Goal: Entertainment & Leisure: Consume media (video, audio)

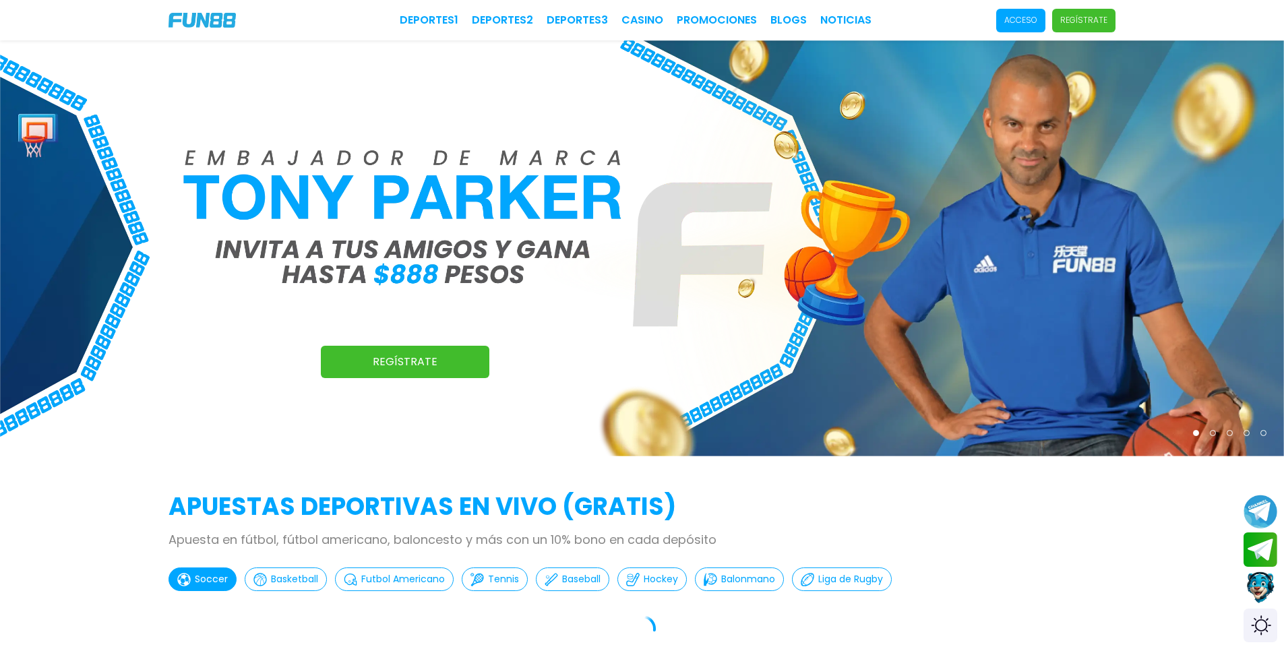
click at [1018, 19] on p "Acceso" at bounding box center [1020, 20] width 33 height 12
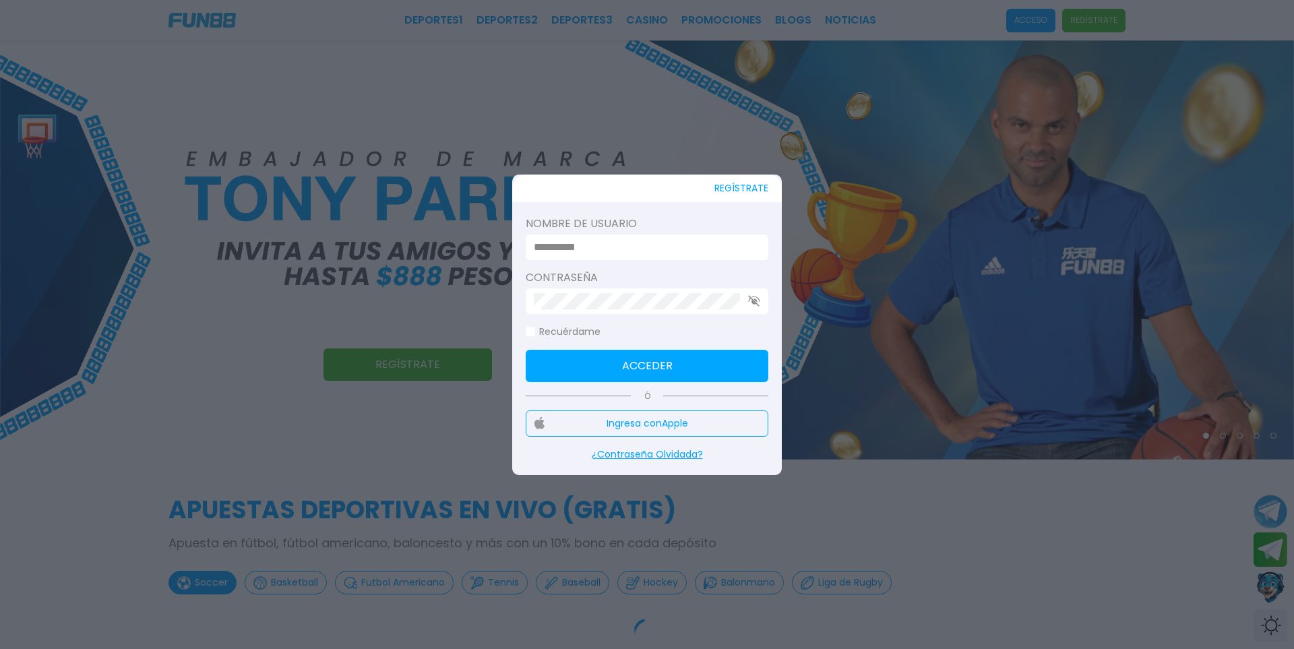
click at [646, 243] on input at bounding box center [643, 247] width 218 height 16
click at [659, 247] on input at bounding box center [643, 247] width 218 height 16
drag, startPoint x: 659, startPoint y: 249, endPoint x: 659, endPoint y: 240, distance: 9.4
click at [660, 249] on input at bounding box center [643, 247] width 218 height 16
click at [659, 240] on input at bounding box center [643, 247] width 218 height 16
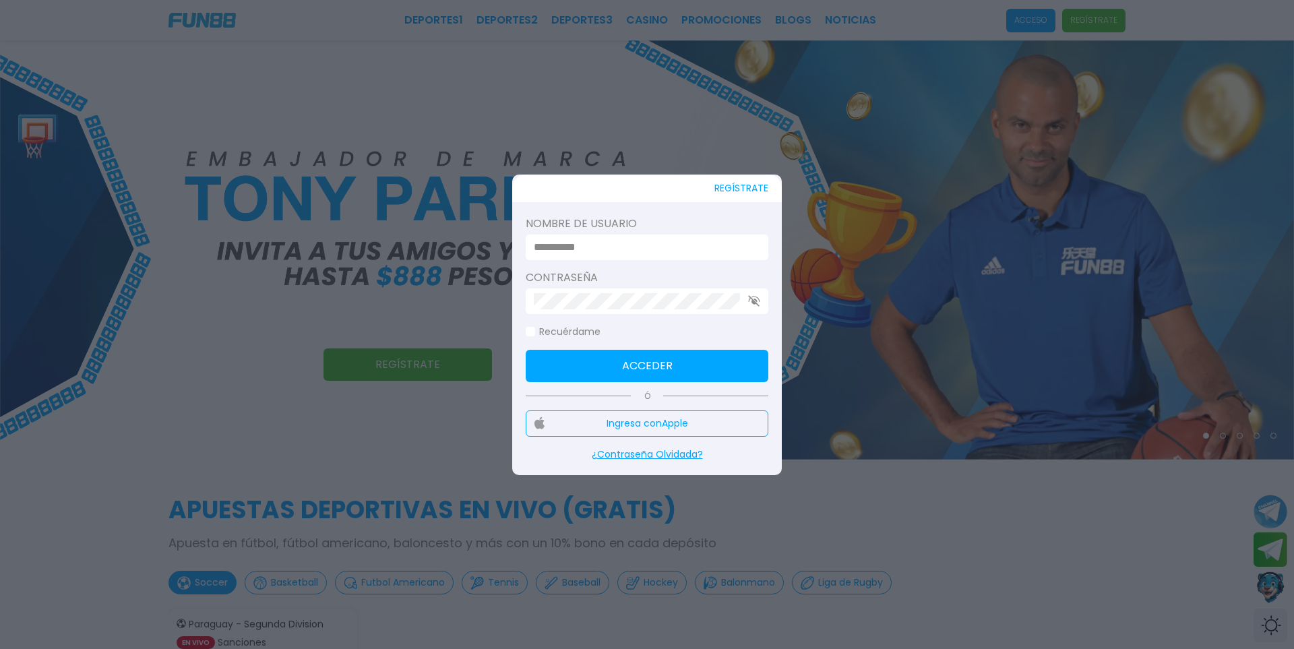
click at [588, 291] on div at bounding box center [647, 302] width 243 height 26
click at [592, 292] on div at bounding box center [647, 302] width 243 height 26
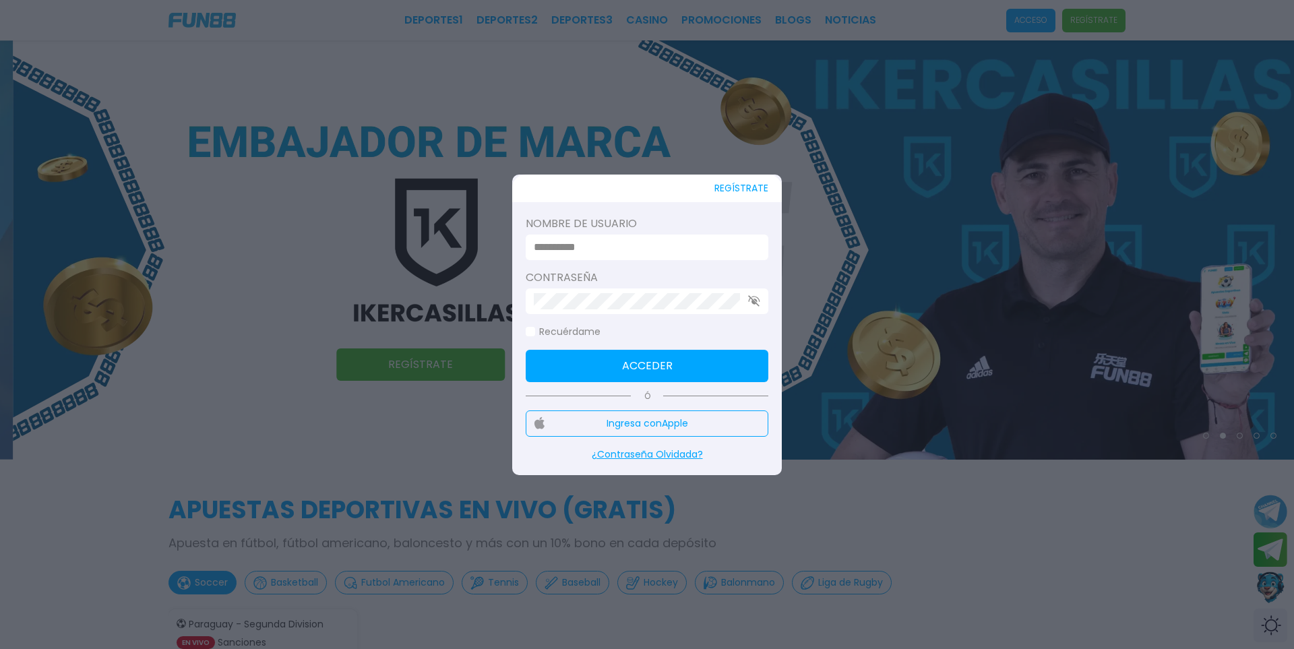
click at [506, 121] on div at bounding box center [647, 324] width 1294 height 649
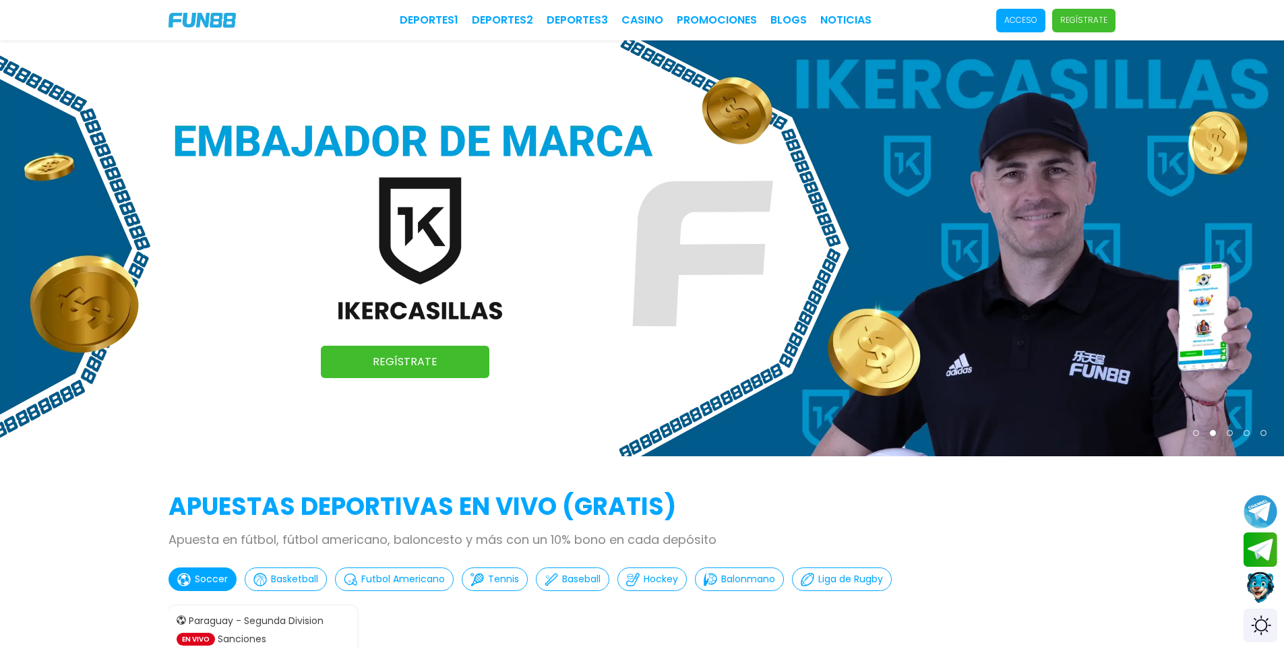
click at [1005, 23] on span "Acceso" at bounding box center [1020, 21] width 49 height 24
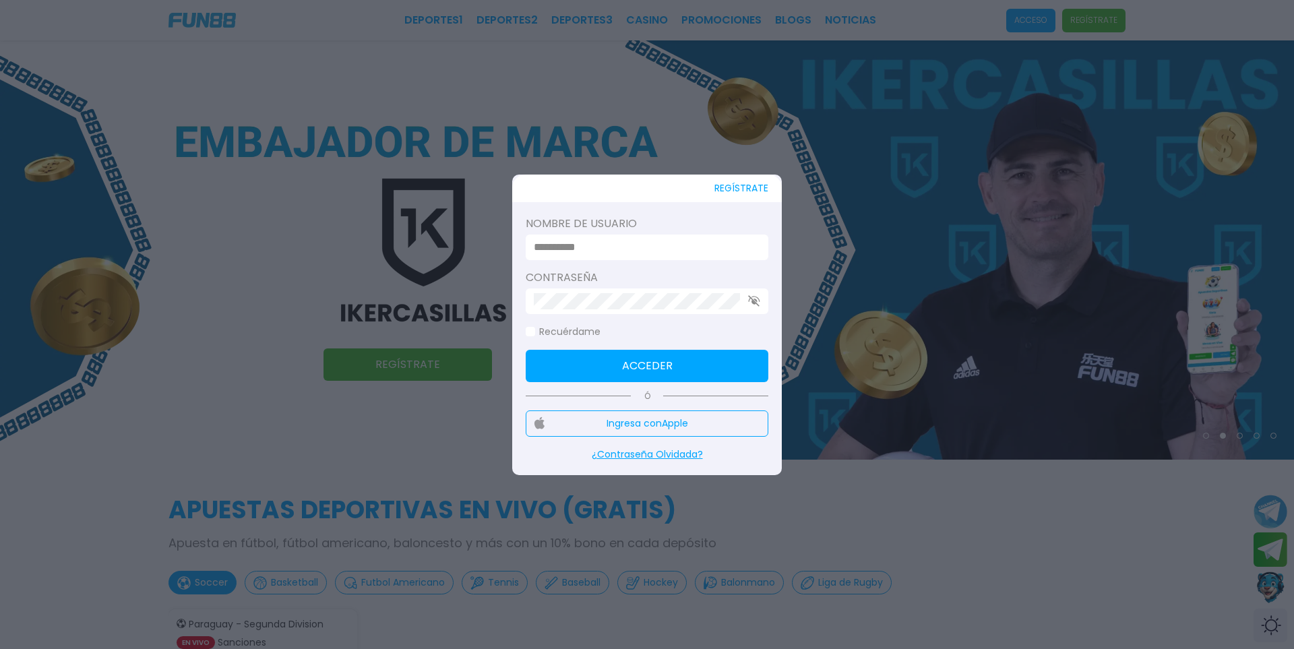
click at [675, 256] on div at bounding box center [647, 248] width 243 height 26
click at [698, 242] on input at bounding box center [643, 247] width 218 height 16
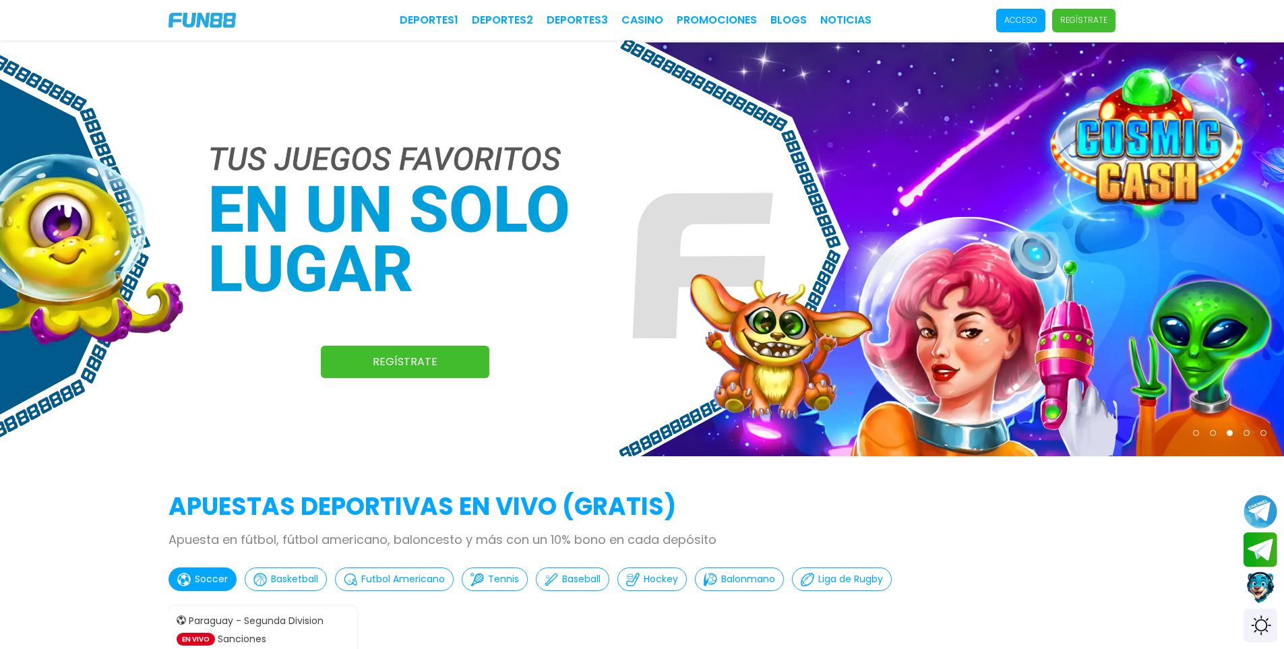
click at [1022, 21] on p "Acceso" at bounding box center [1020, 20] width 33 height 12
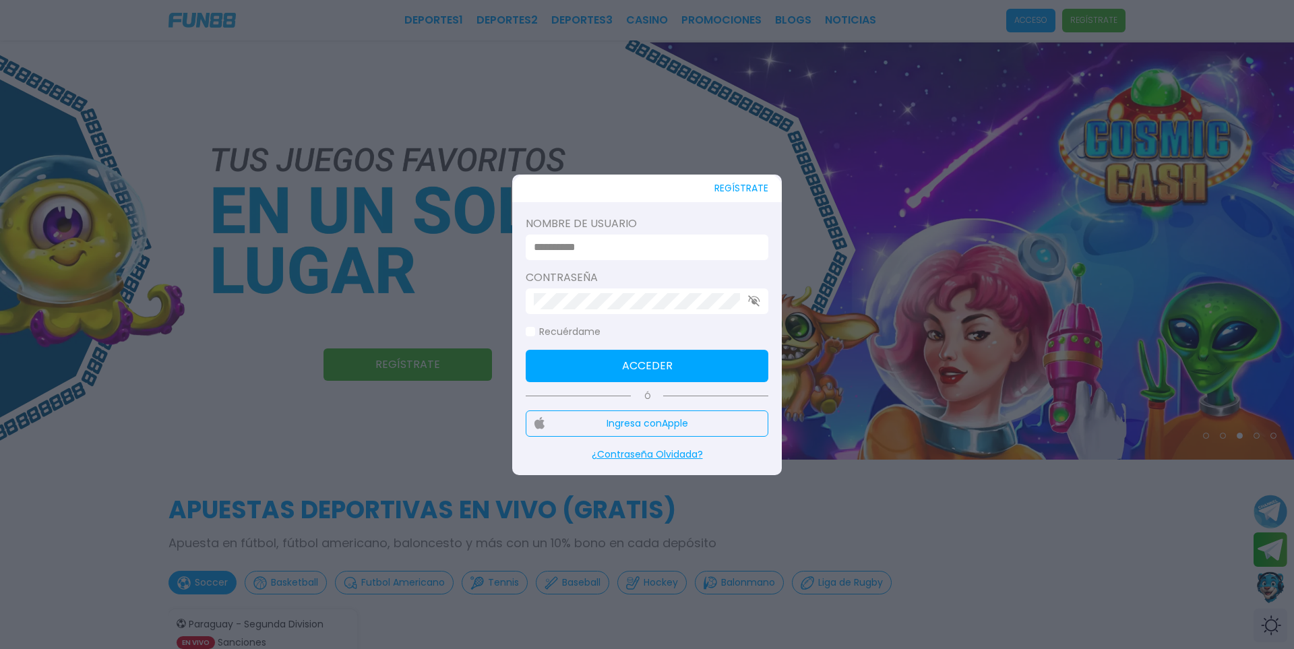
click at [640, 257] on div at bounding box center [647, 248] width 243 height 26
click at [640, 249] on input at bounding box center [643, 247] width 218 height 16
click at [648, 245] on input at bounding box center [643, 247] width 218 height 16
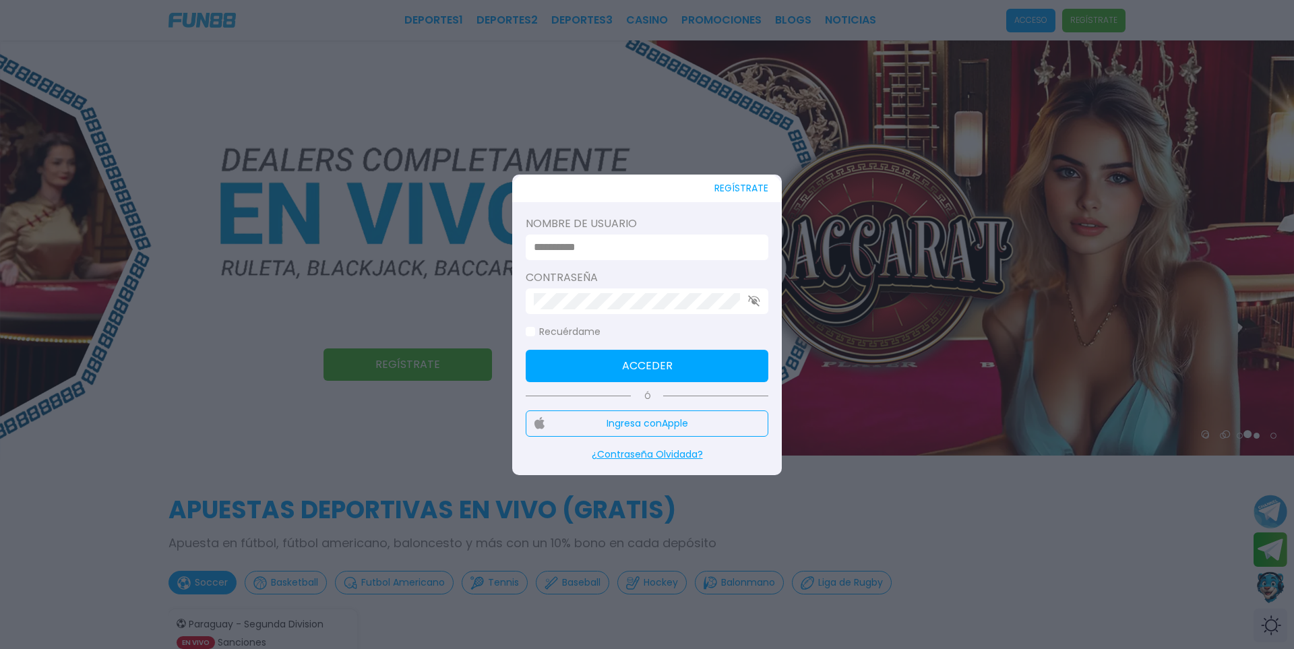
click at [608, 246] on input at bounding box center [643, 247] width 218 height 16
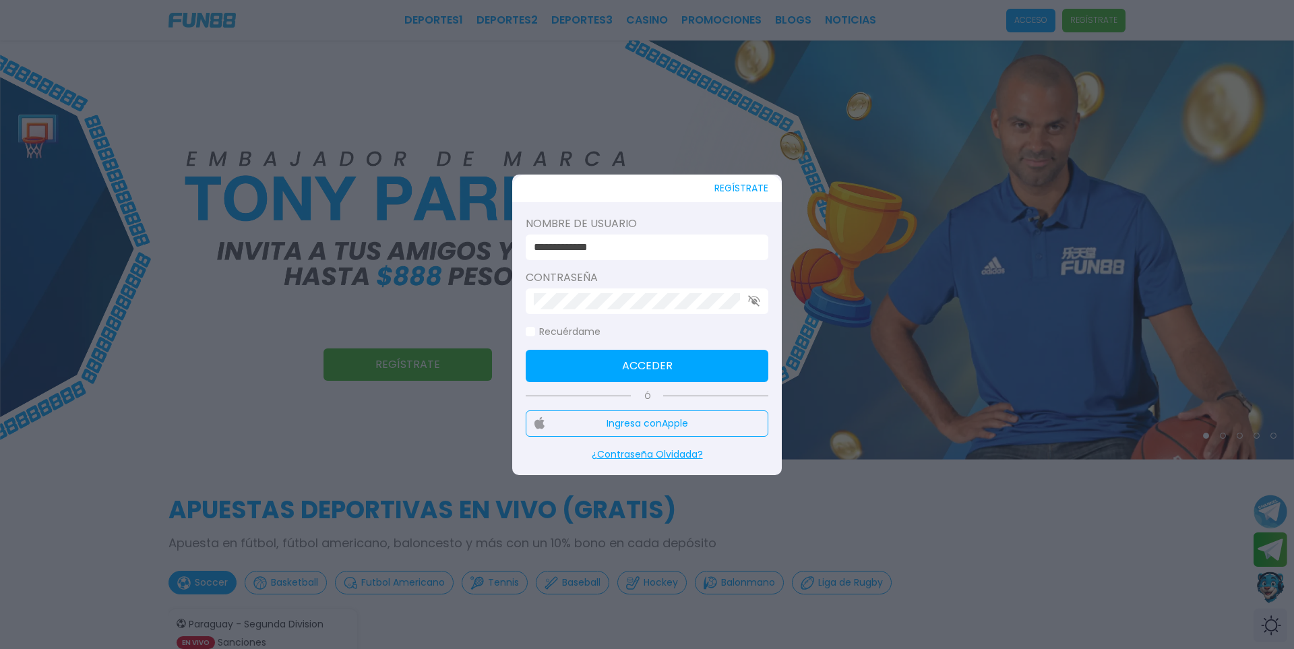
click at [577, 243] on input "**********" at bounding box center [643, 247] width 218 height 16
click at [584, 251] on input "**********" at bounding box center [643, 247] width 218 height 16
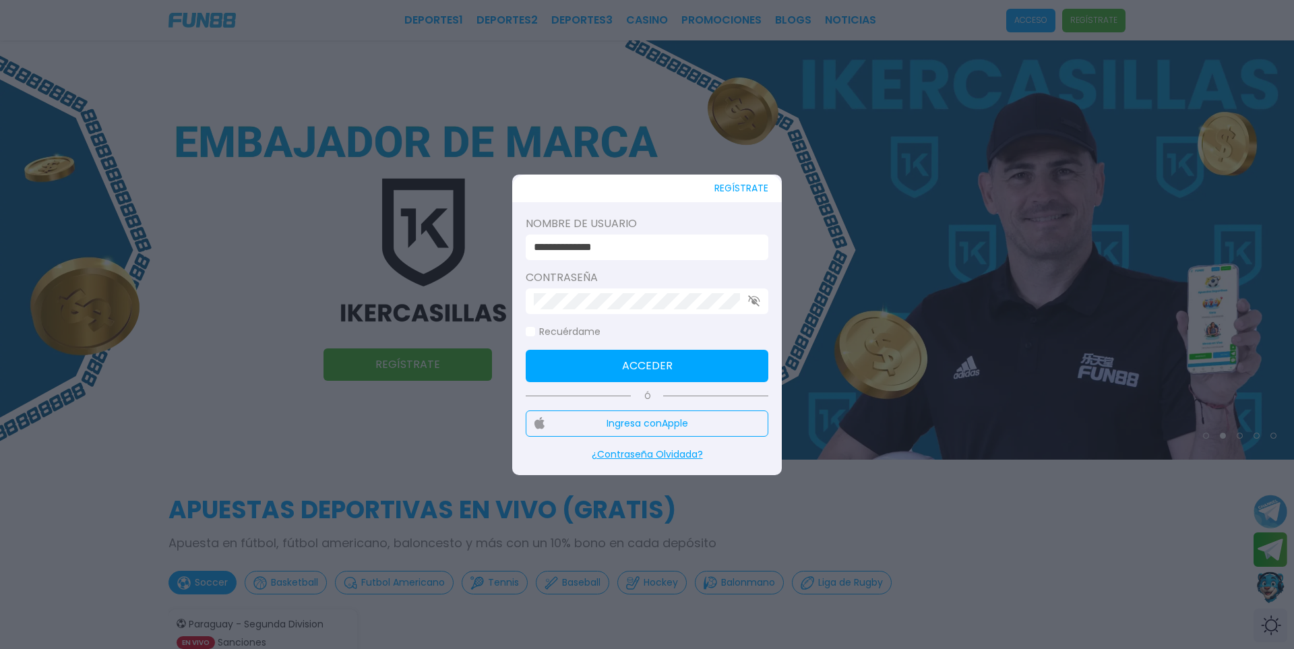
type input "**********"
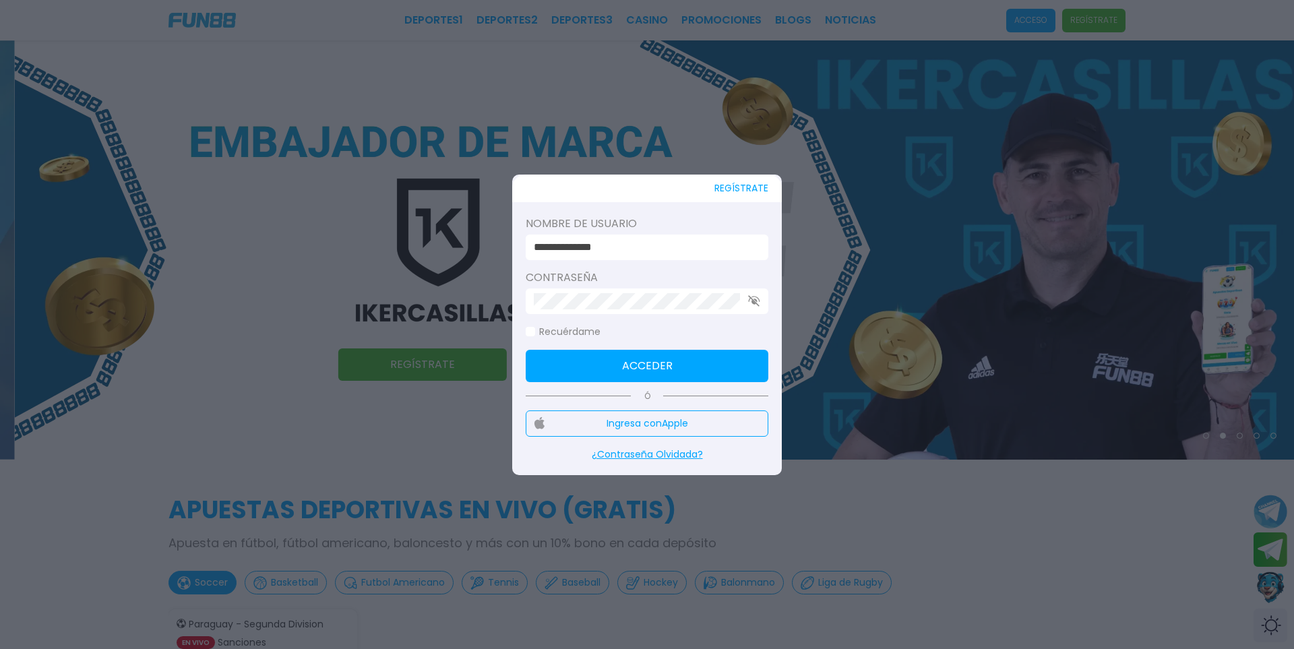
click at [690, 356] on button "Acceder" at bounding box center [647, 366] width 243 height 32
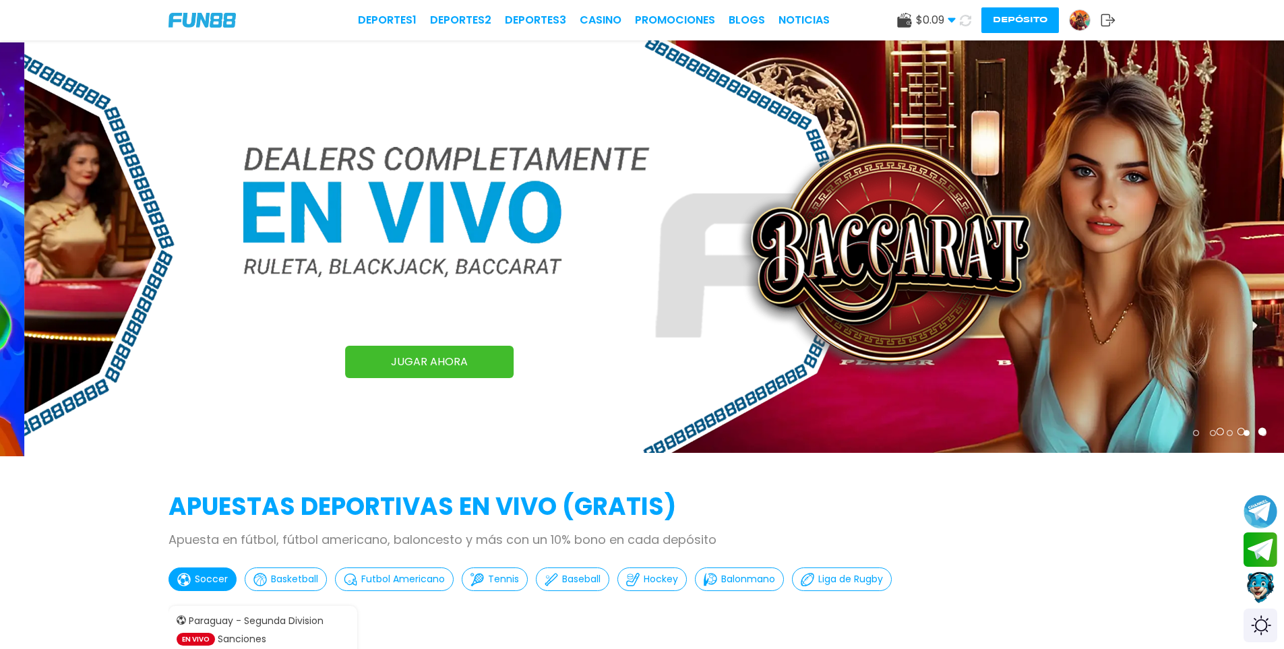
click at [1002, 13] on button "Depósito" at bounding box center [1021, 20] width 78 height 26
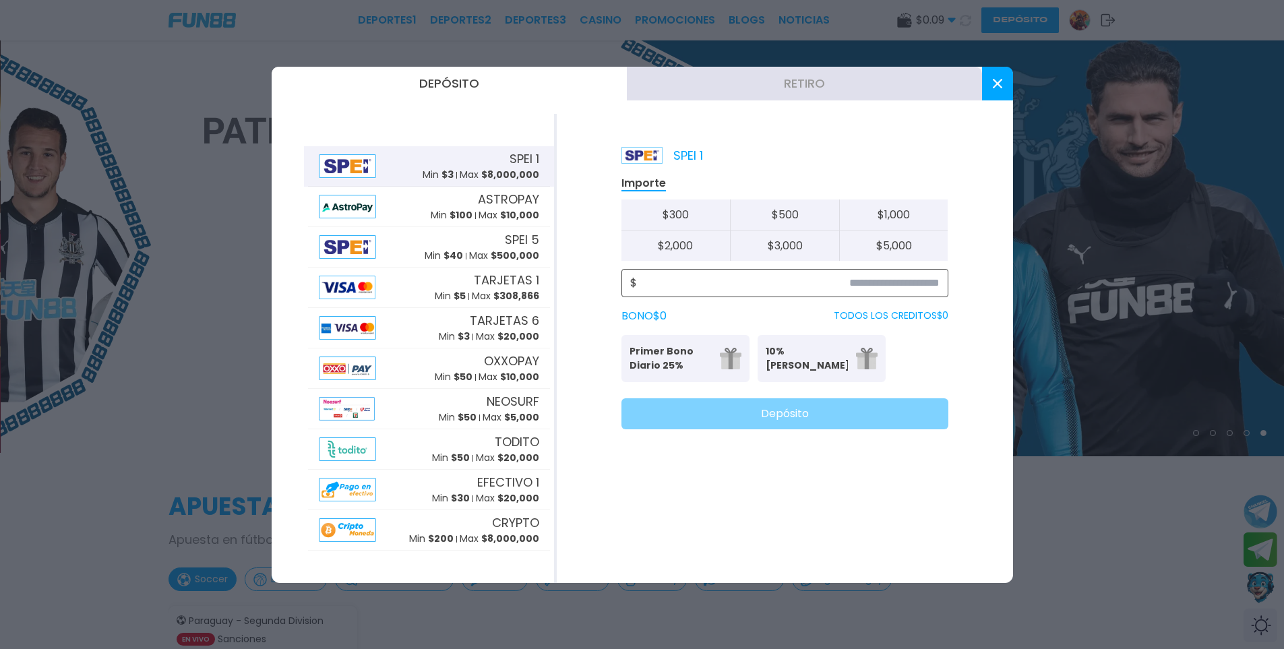
click at [751, 289] on input at bounding box center [788, 283] width 303 height 16
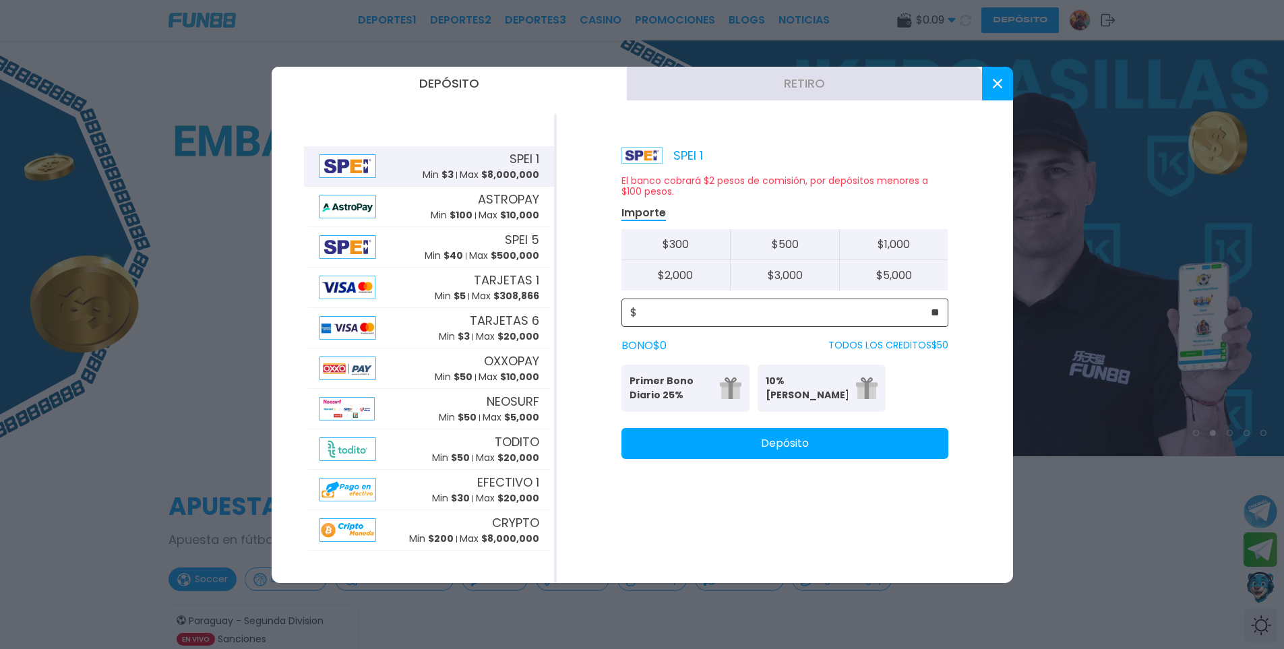
type input "**"
click at [728, 442] on button "Depósito" at bounding box center [785, 443] width 327 height 31
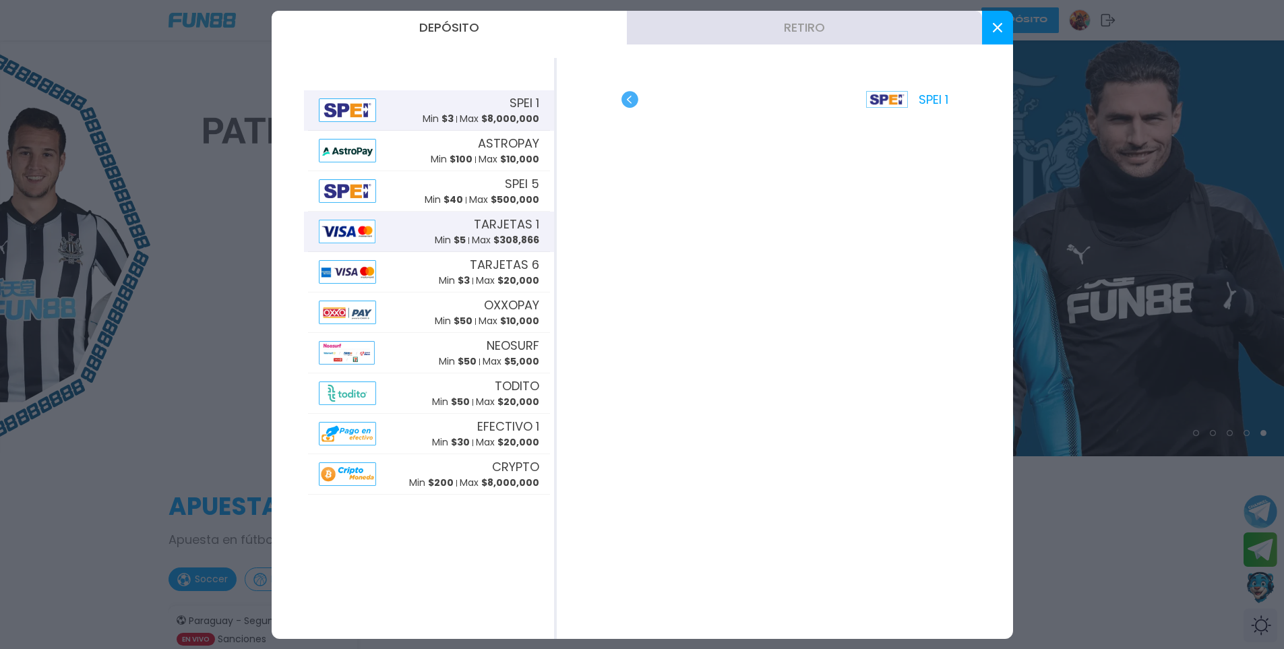
click at [494, 228] on span "TARJETAS 1" at bounding box center [506, 224] width 65 height 18
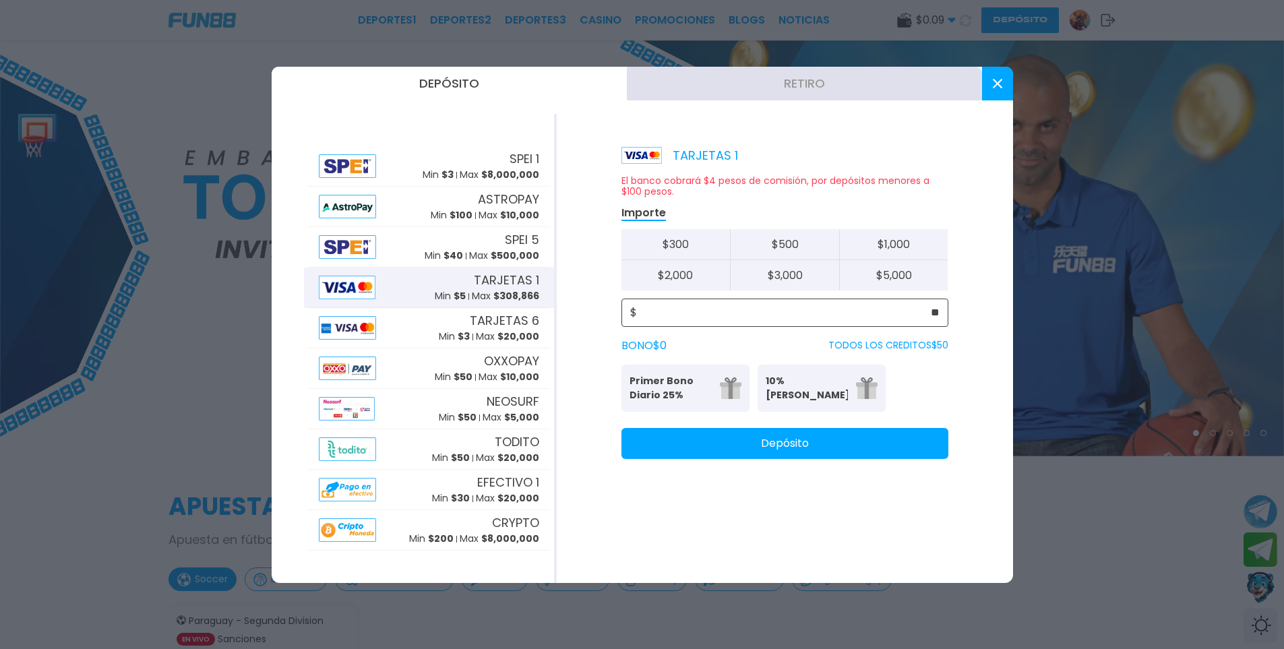
click at [742, 319] on input "**" at bounding box center [788, 313] width 303 height 16
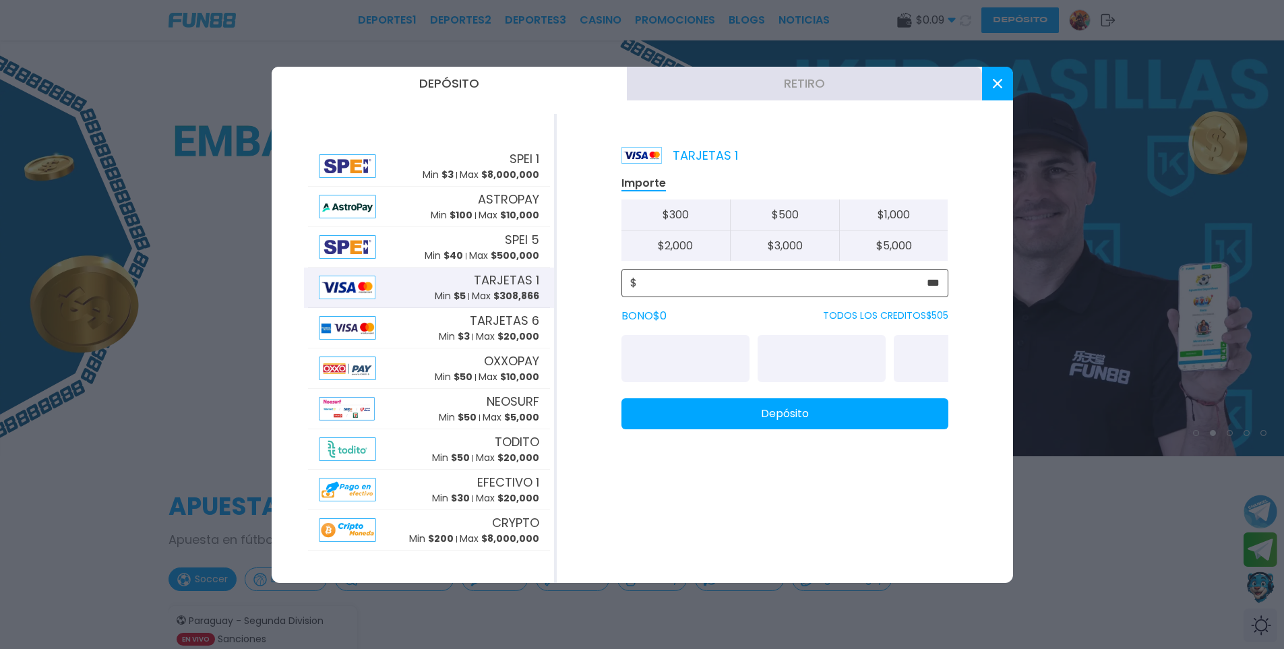
type input "**"
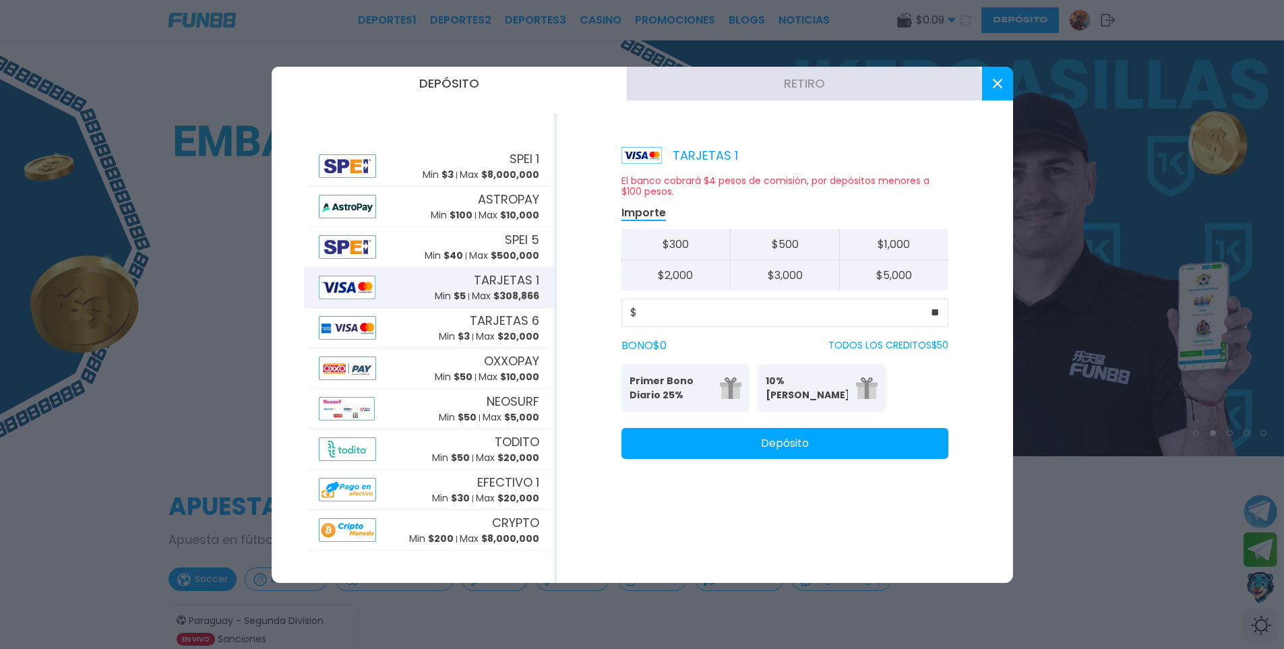
click at [782, 442] on button "Depósito" at bounding box center [785, 443] width 327 height 31
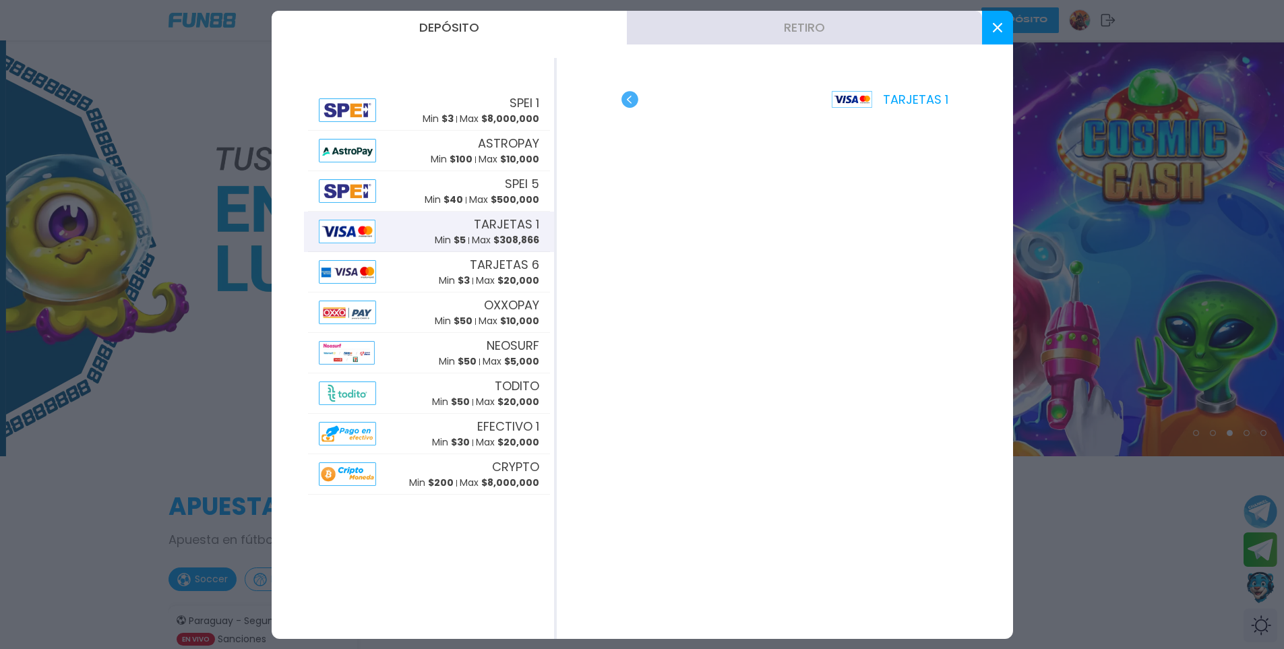
click at [988, 35] on button at bounding box center [997, 28] width 31 height 34
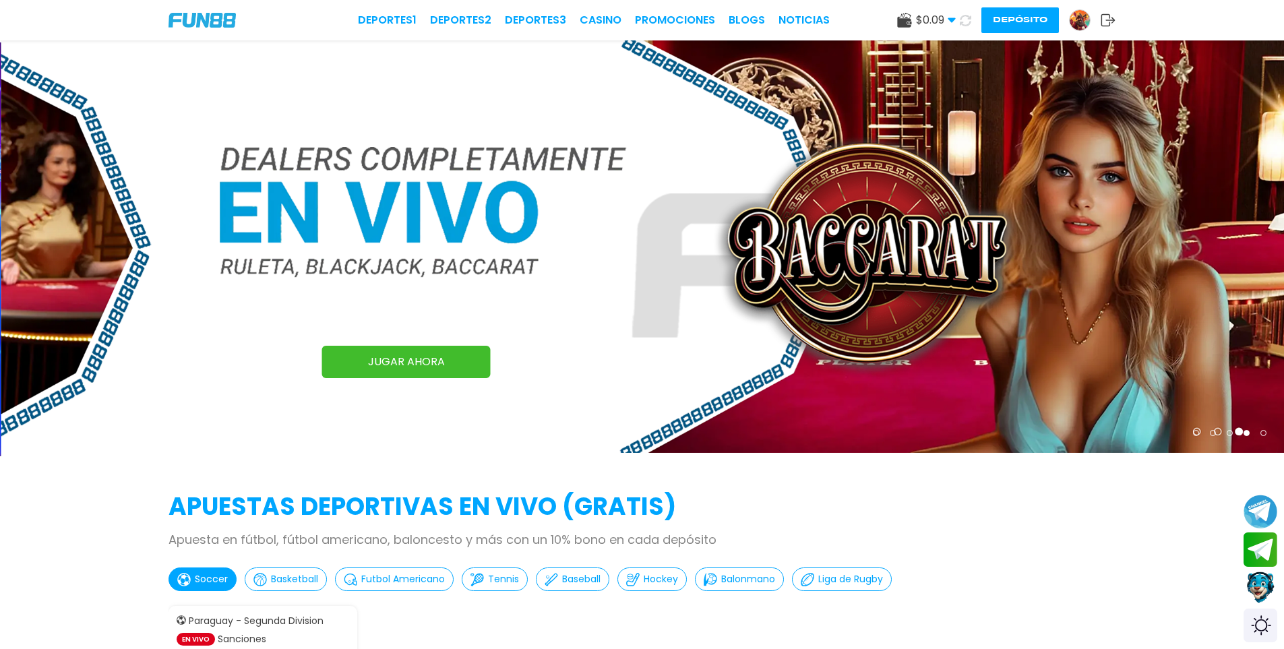
click at [956, 18] on button at bounding box center [966, 21] width 20 height 20
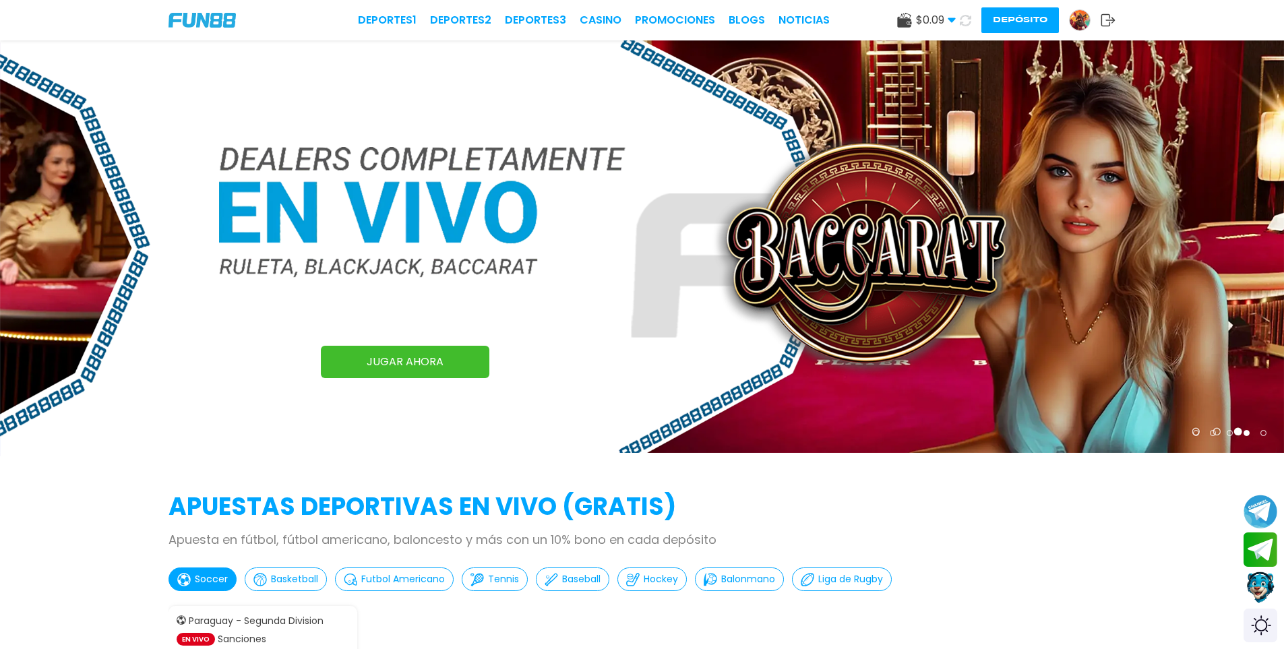
click at [961, 18] on use at bounding box center [965, 20] width 15 height 15
click at [961, 18] on use at bounding box center [966, 20] width 16 height 16
click at [961, 18] on use at bounding box center [966, 21] width 16 height 16
click at [961, 18] on icon at bounding box center [966, 21] width 16 height 16
click at [961, 18] on icon at bounding box center [965, 20] width 15 height 15
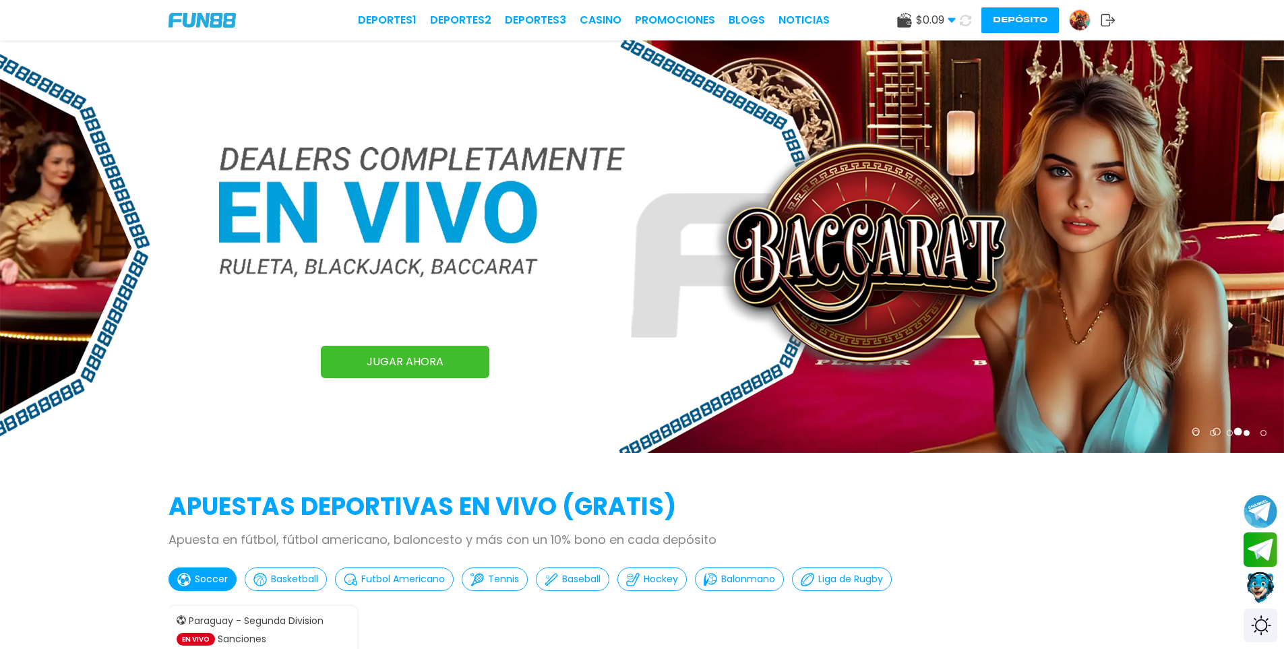
click at [961, 18] on use at bounding box center [965, 20] width 12 height 12
click at [961, 18] on use at bounding box center [965, 20] width 16 height 16
click at [961, 18] on use at bounding box center [966, 20] width 16 height 16
click at [961, 18] on use at bounding box center [965, 20] width 15 height 15
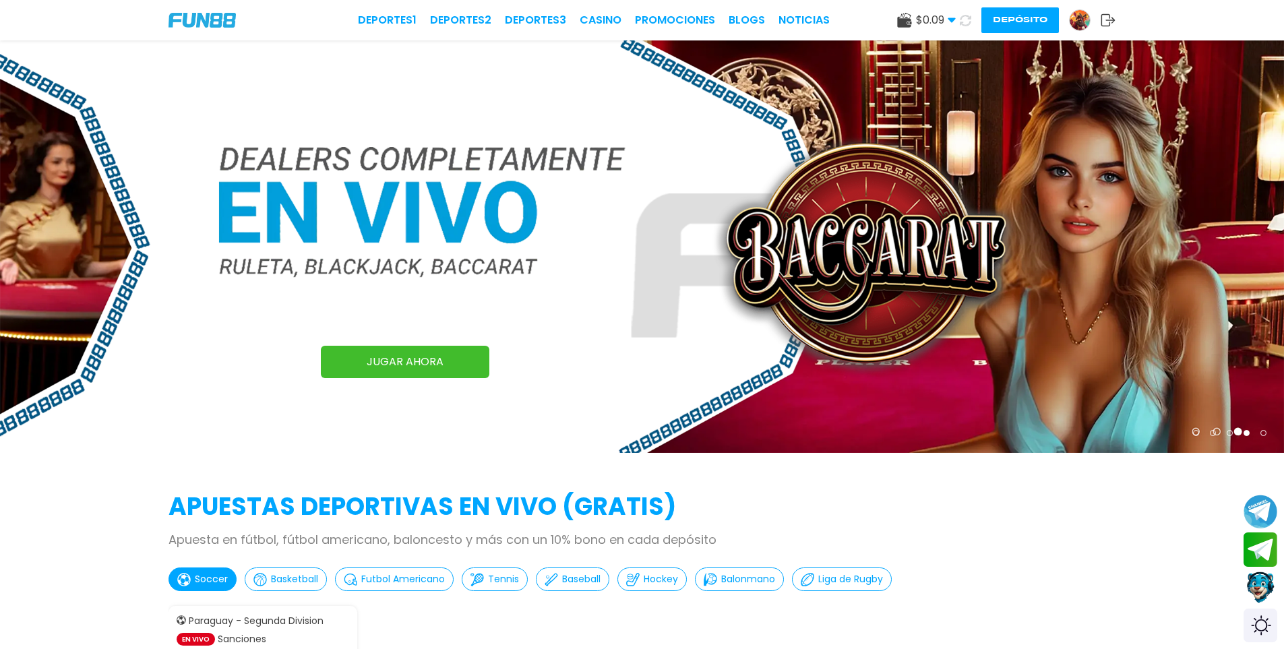
click at [961, 18] on use at bounding box center [966, 20] width 16 height 16
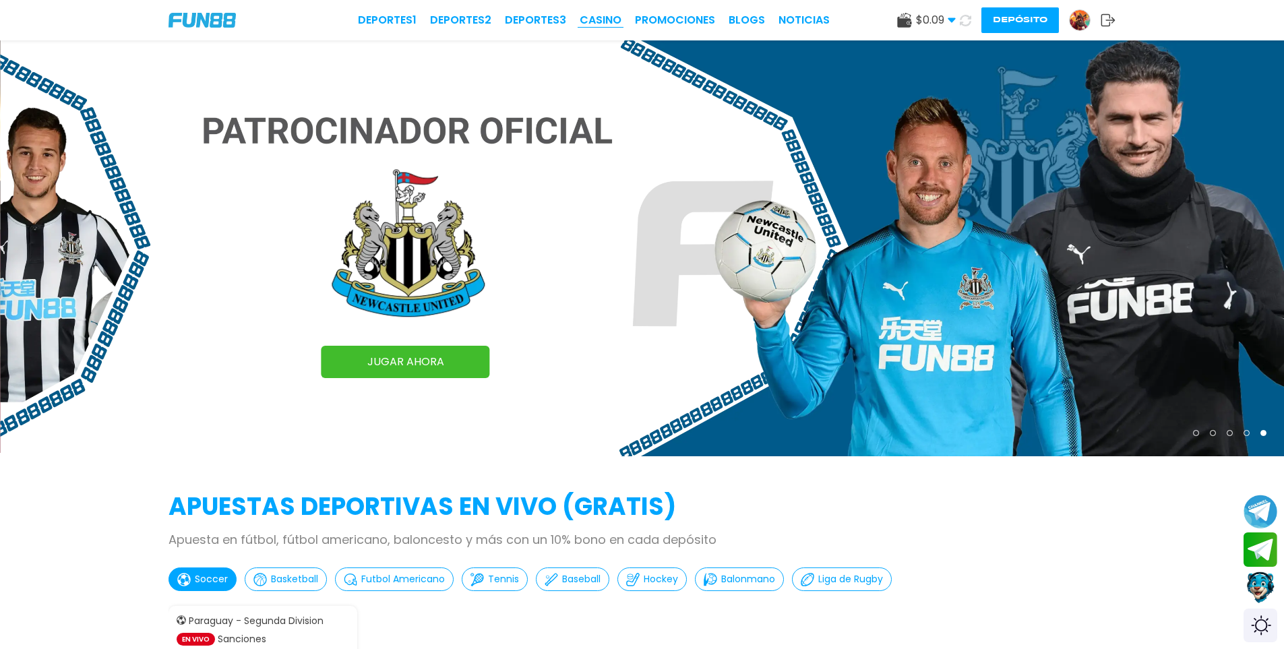
click at [618, 16] on link "CASINO" at bounding box center [601, 20] width 42 height 16
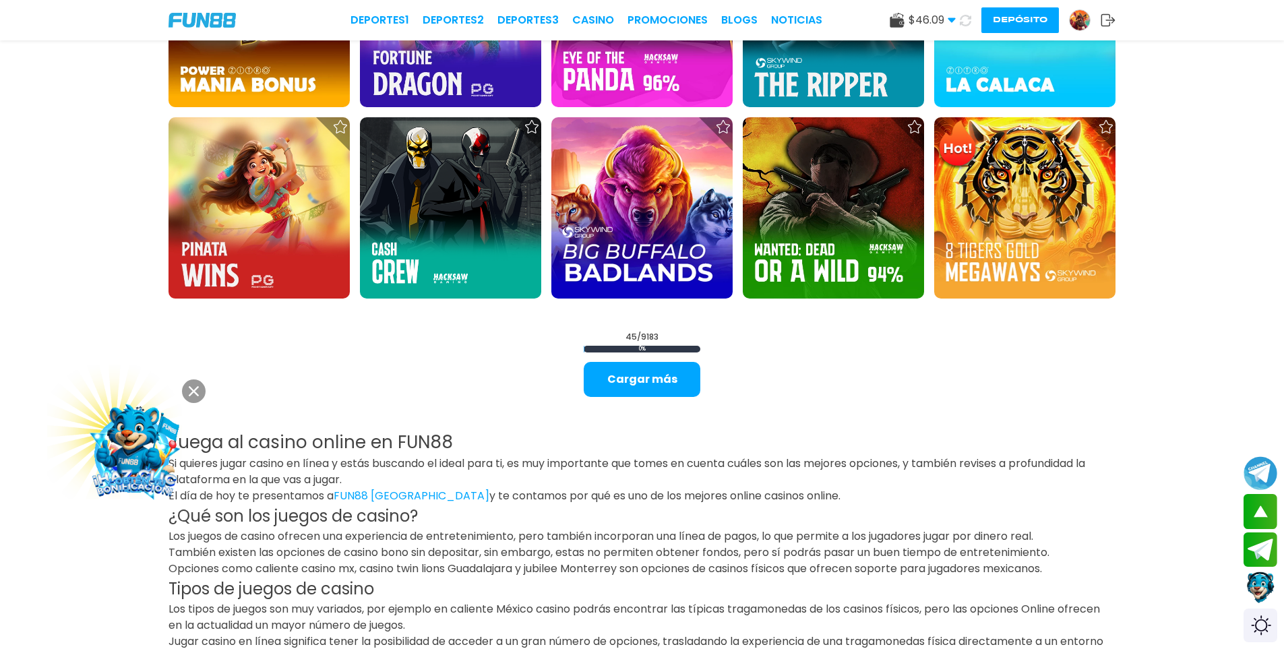
scroll to position [1888, 0]
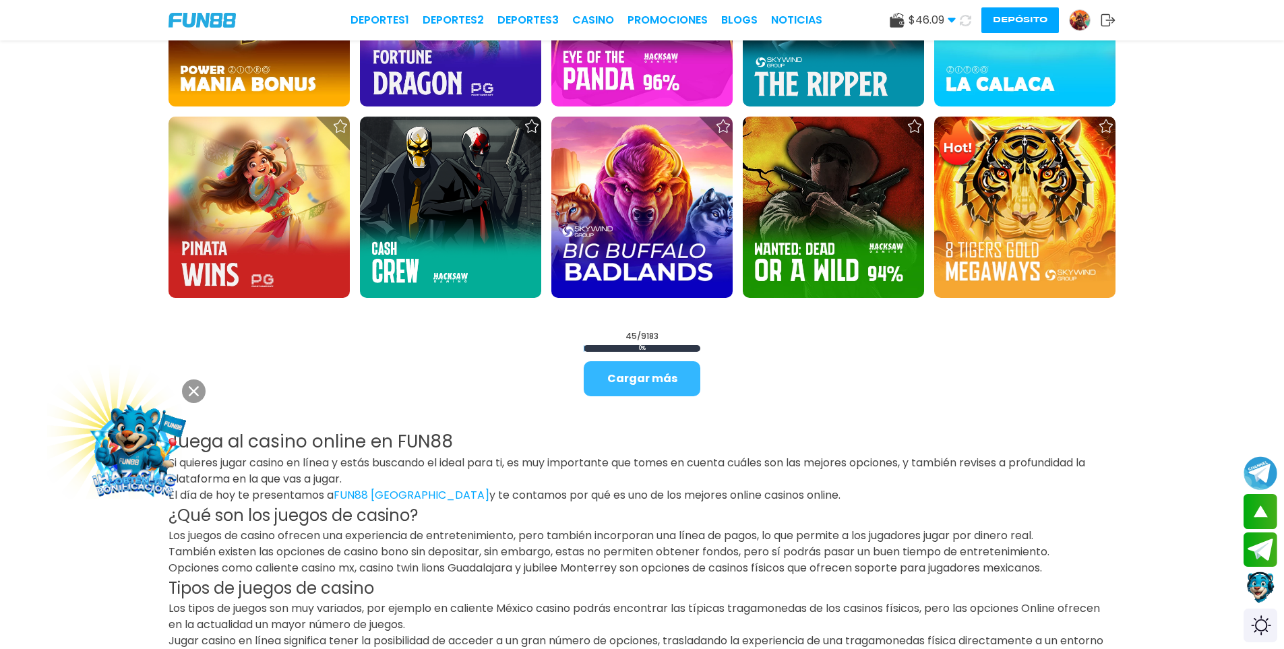
click at [661, 379] on button "Cargar más" at bounding box center [642, 378] width 117 height 35
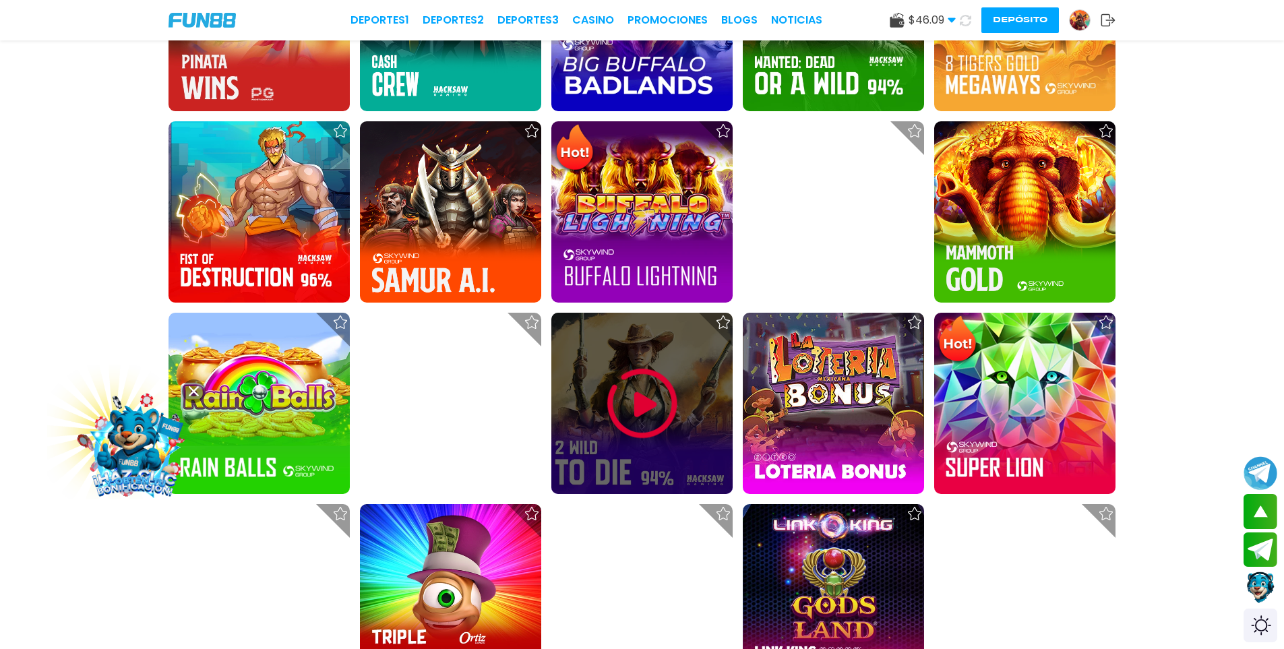
scroll to position [2090, 0]
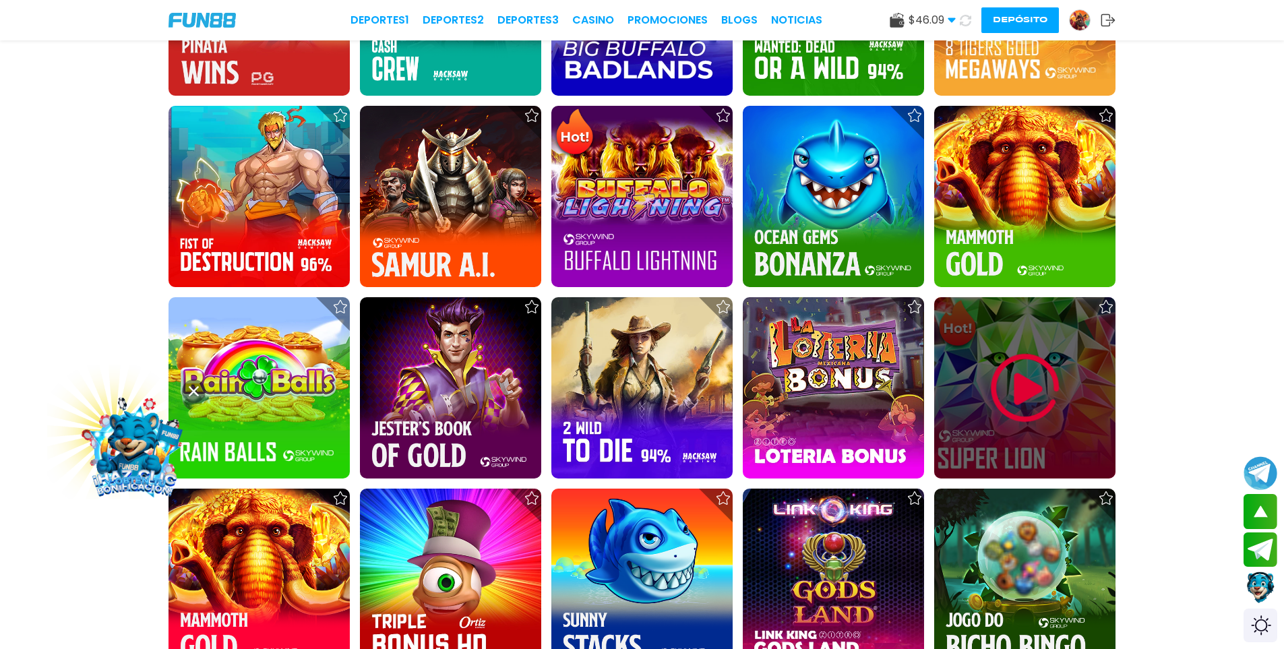
click at [1002, 376] on img at bounding box center [1025, 388] width 81 height 81
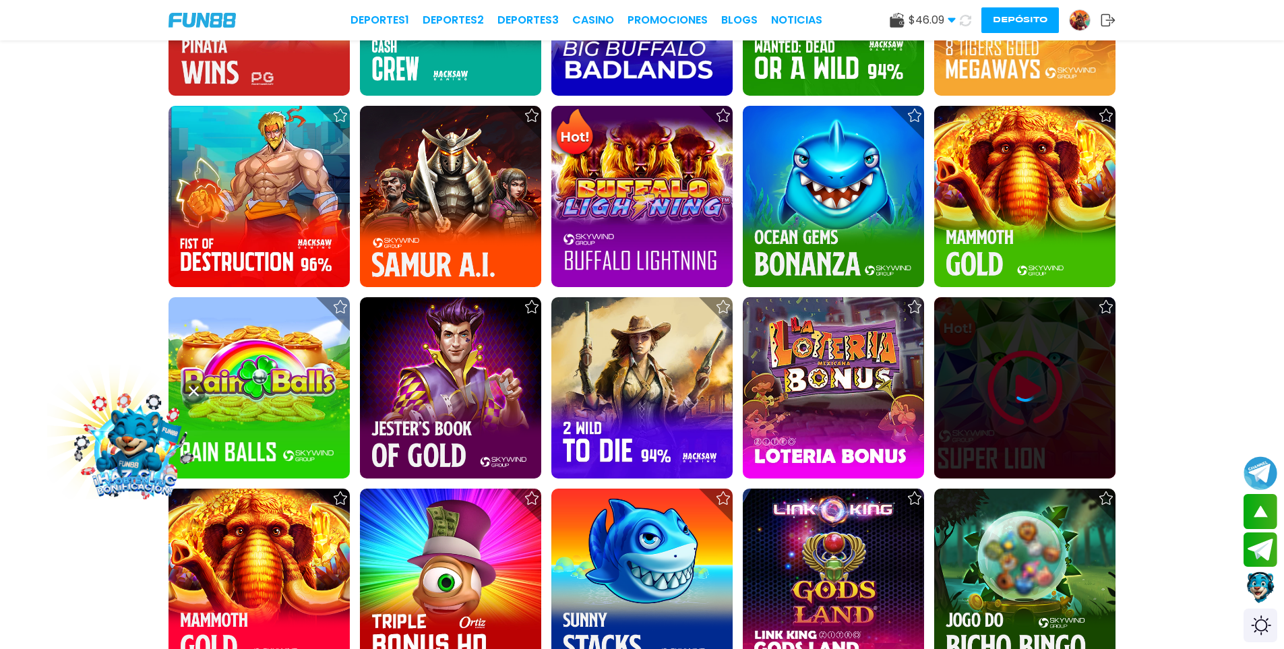
click at [1027, 375] on icon at bounding box center [1025, 388] width 27 height 27
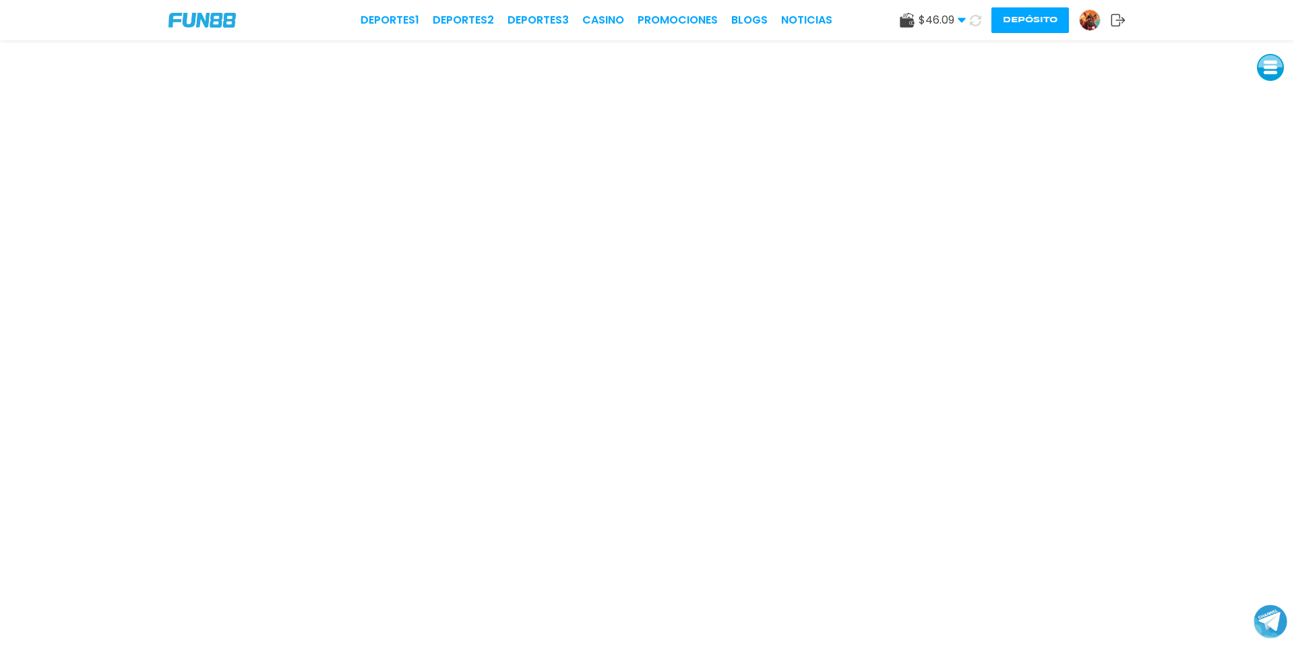
click at [1275, 68] on button at bounding box center [1270, 67] width 27 height 27
click at [1270, 67] on button at bounding box center [1270, 67] width 27 height 27
click at [597, 17] on link "CASINO" at bounding box center [603, 20] width 42 height 16
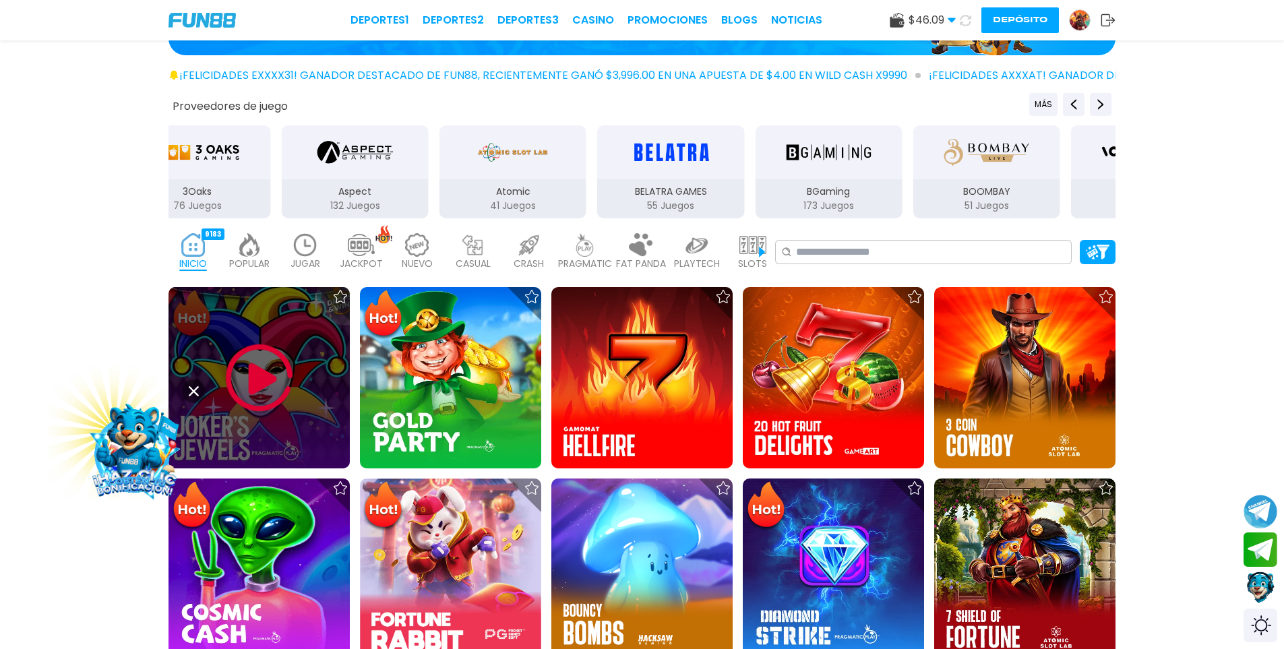
scroll to position [202, 0]
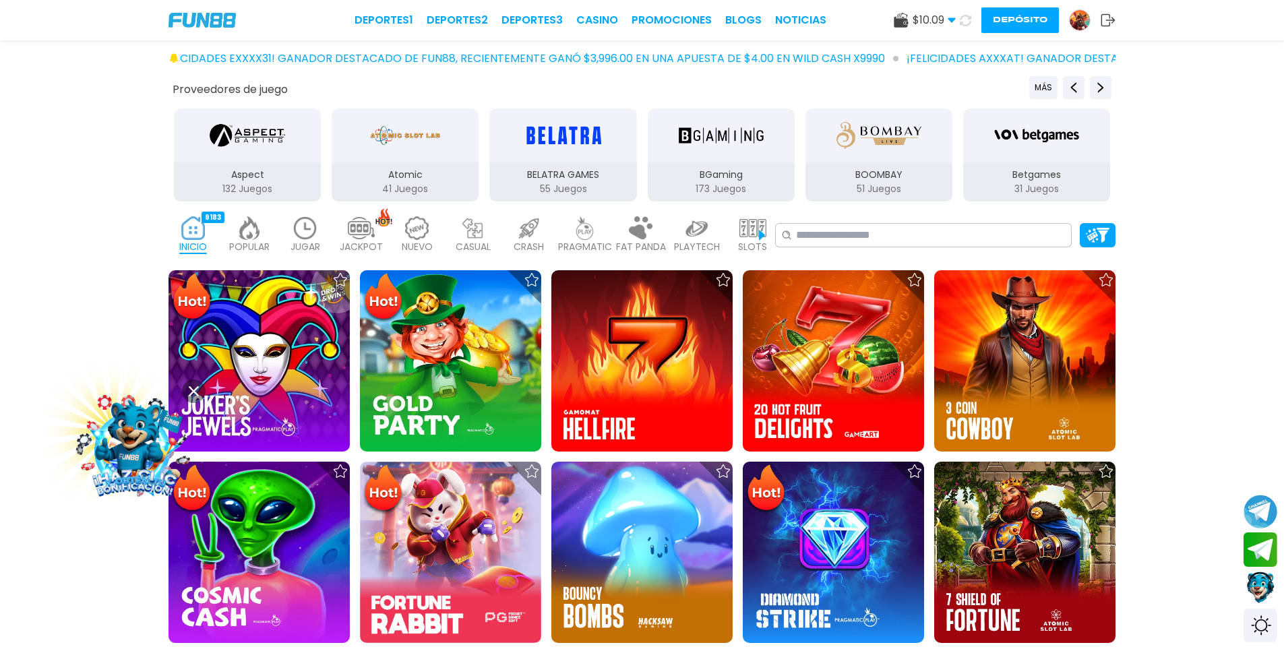
click at [296, 241] on p "JUGAR" at bounding box center [306, 247] width 30 height 14
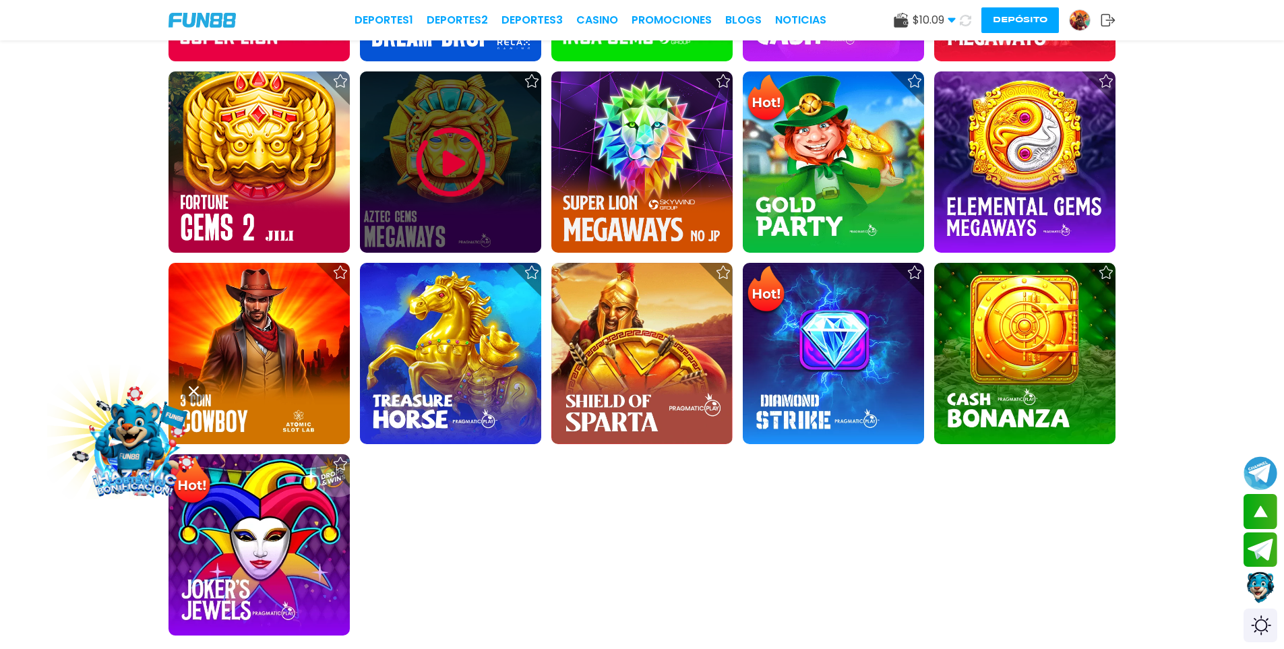
scroll to position [607, 0]
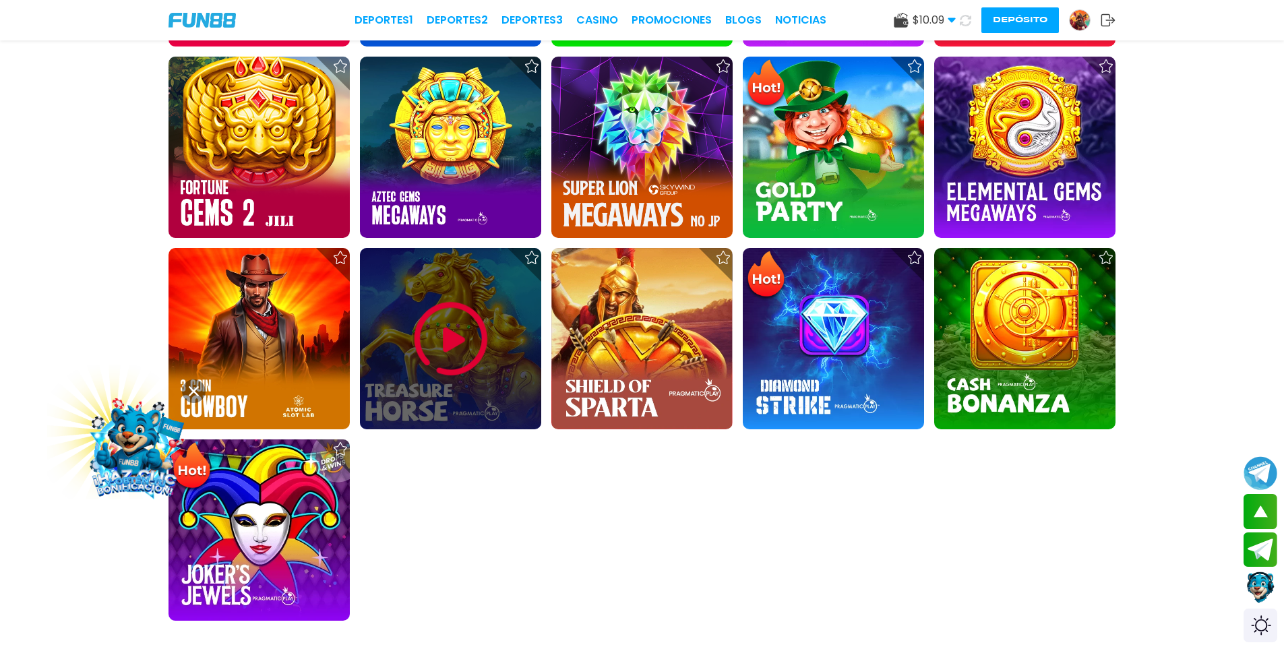
click at [462, 347] on img at bounding box center [451, 339] width 81 height 81
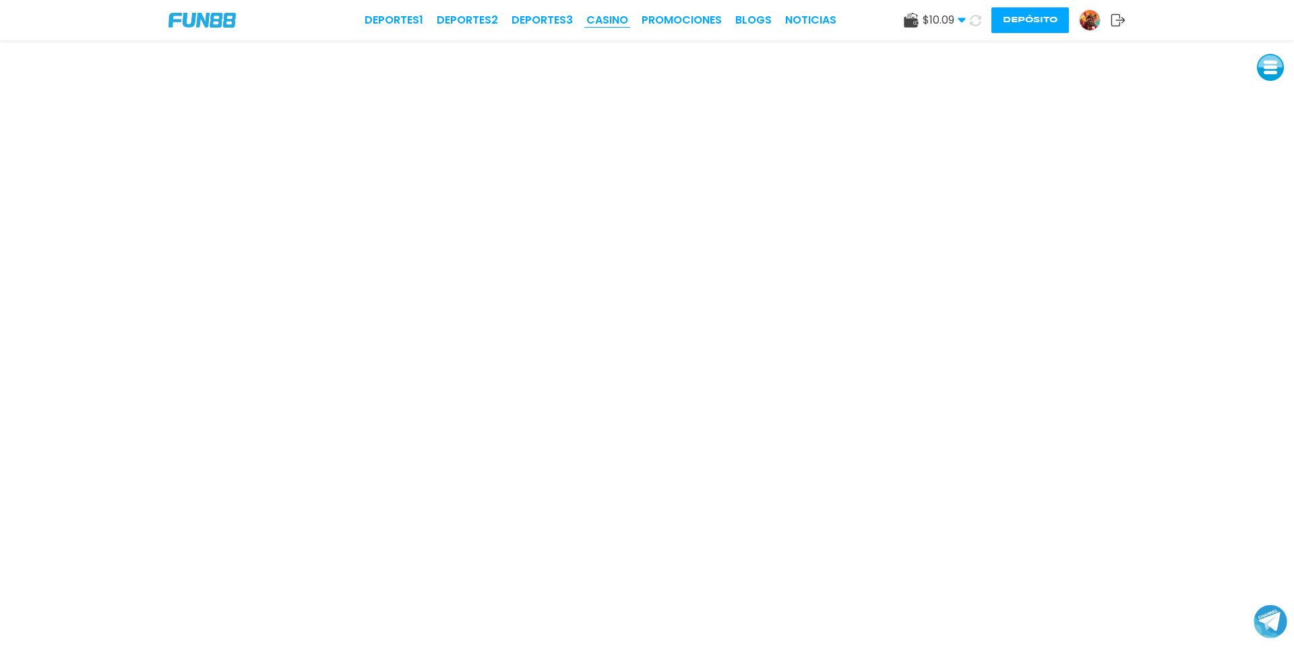
click at [603, 16] on link "CASINO" at bounding box center [607, 20] width 42 height 16
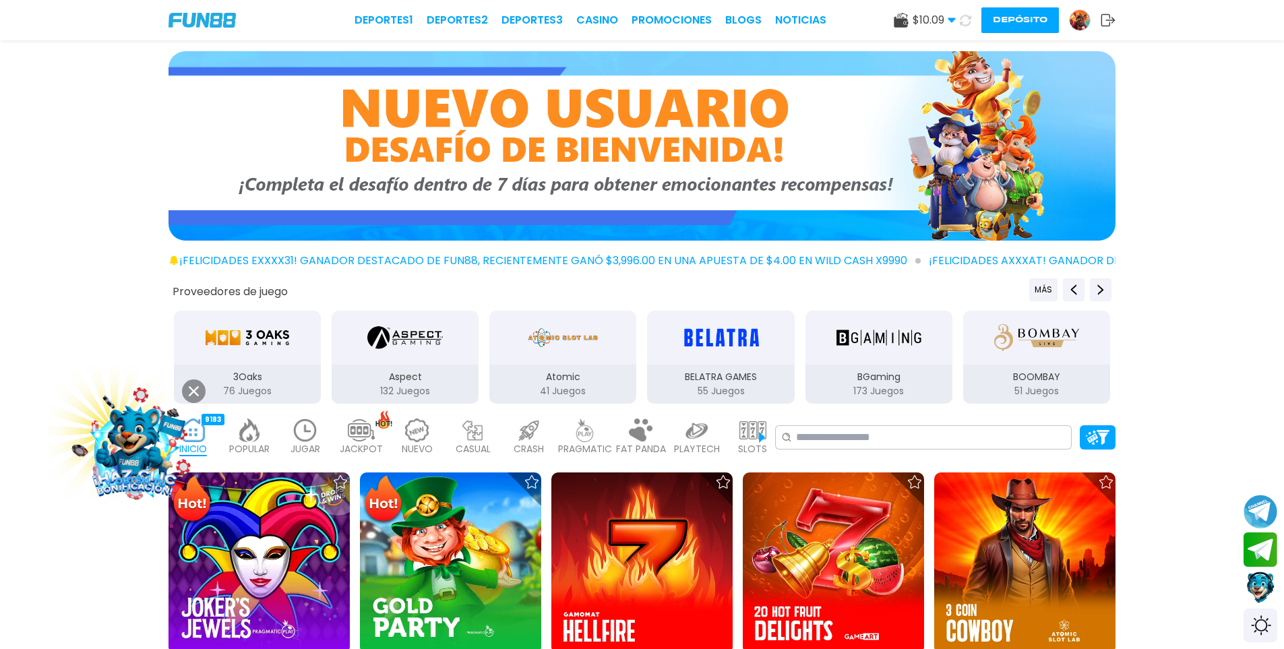
click at [301, 440] on img at bounding box center [305, 431] width 27 height 24
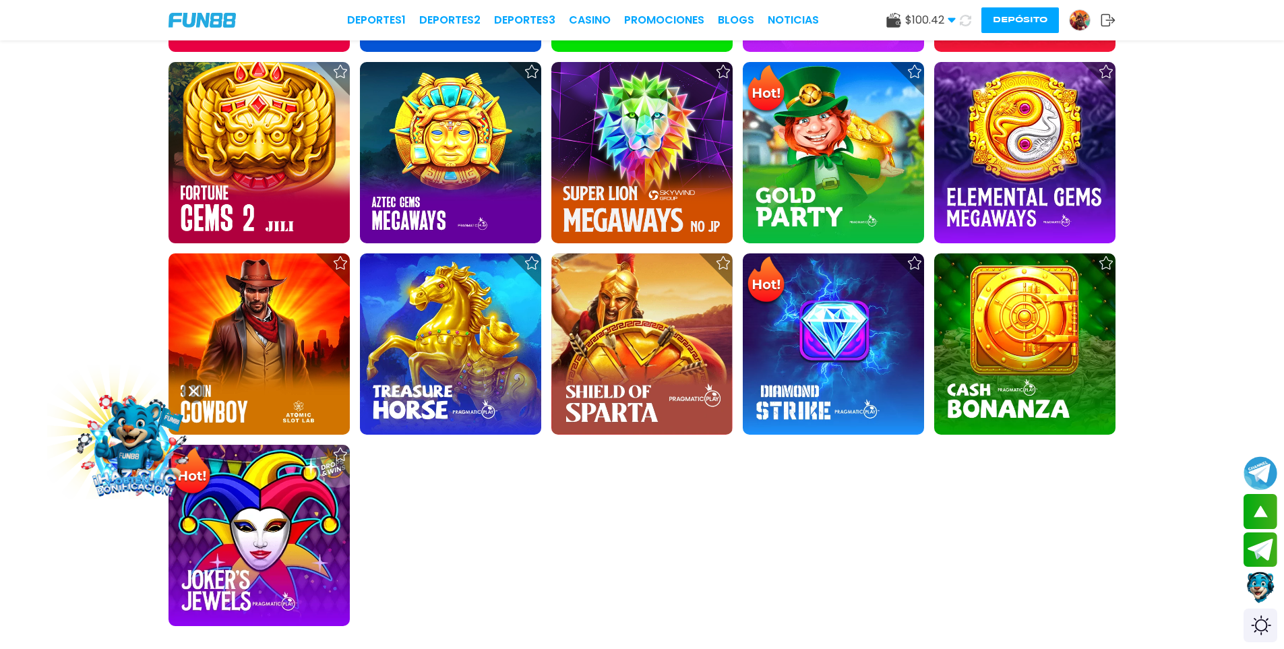
scroll to position [607, 0]
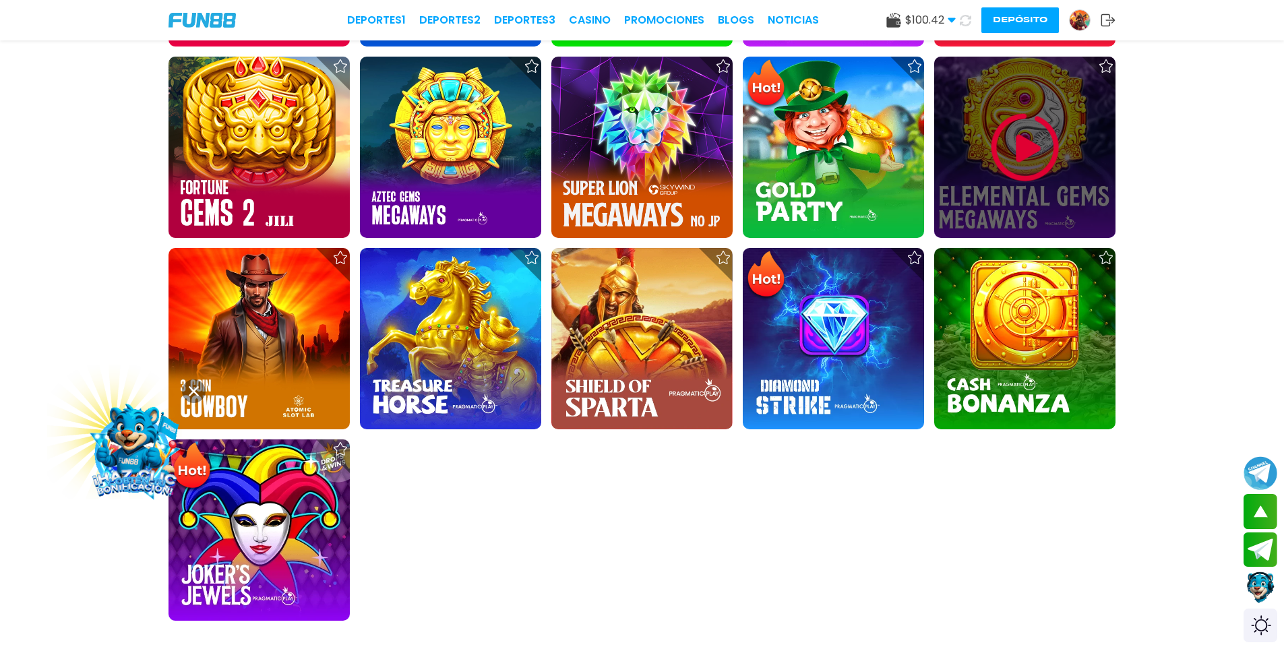
click at [1011, 149] on img at bounding box center [1025, 147] width 81 height 81
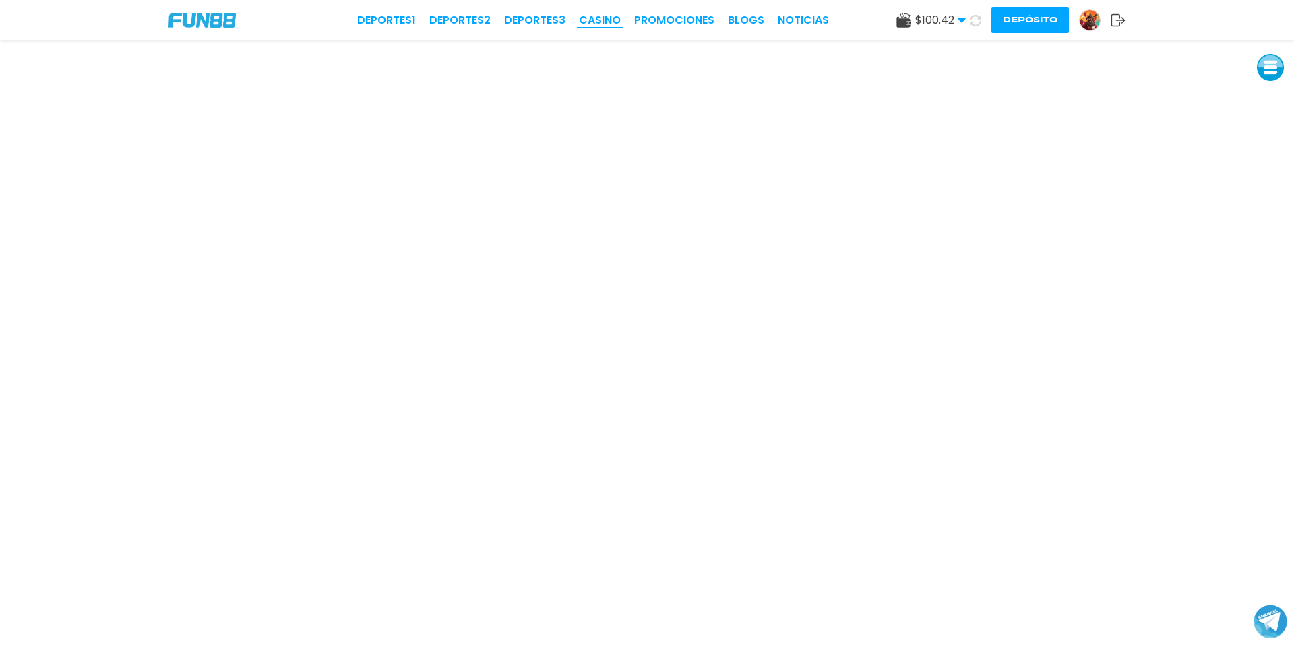
click at [596, 16] on link "CASINO" at bounding box center [600, 20] width 42 height 16
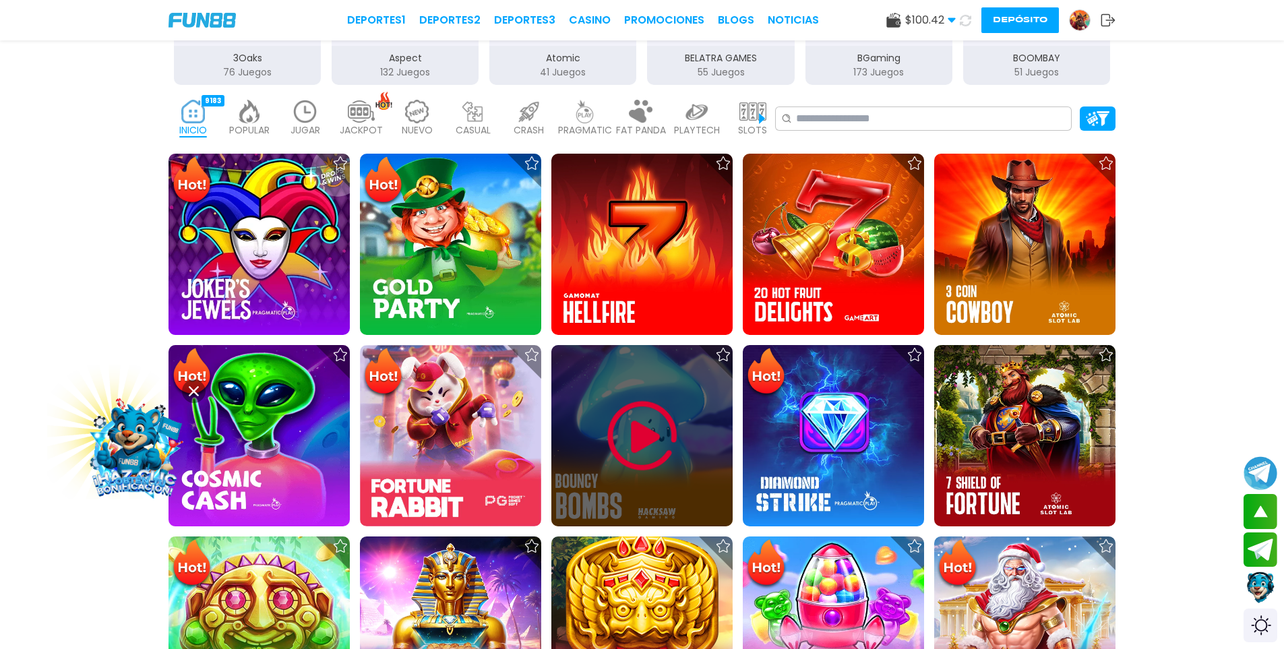
scroll to position [337, 0]
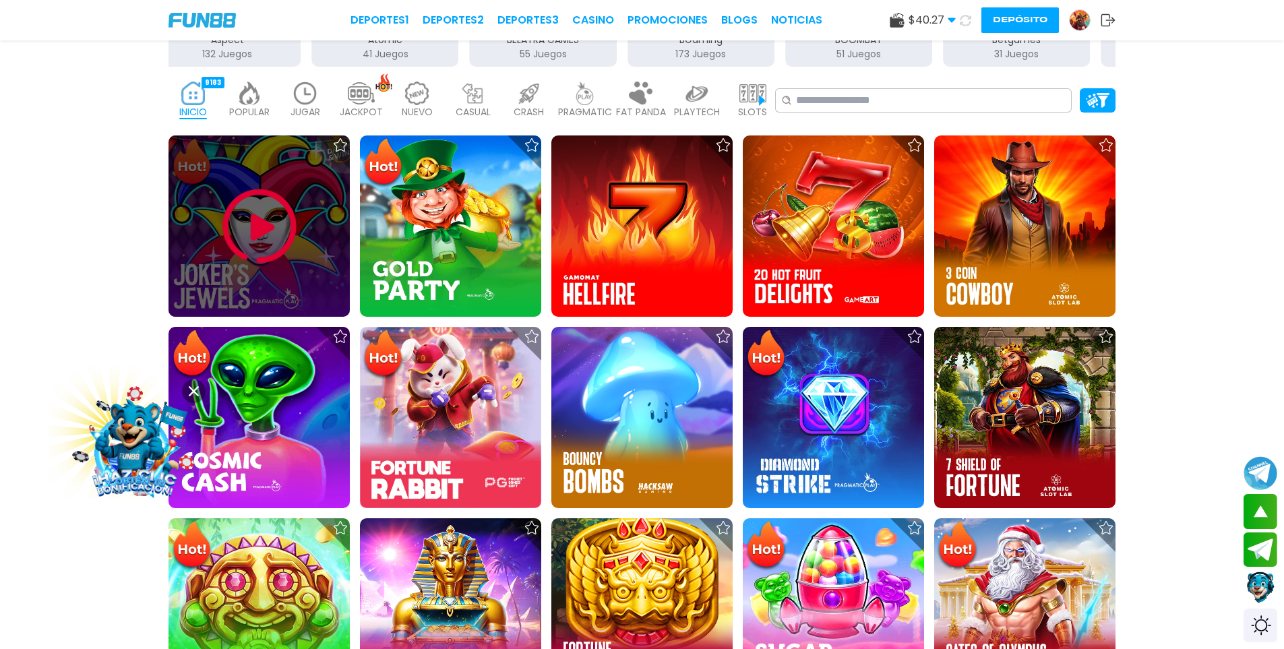
click at [261, 220] on img at bounding box center [259, 226] width 81 height 81
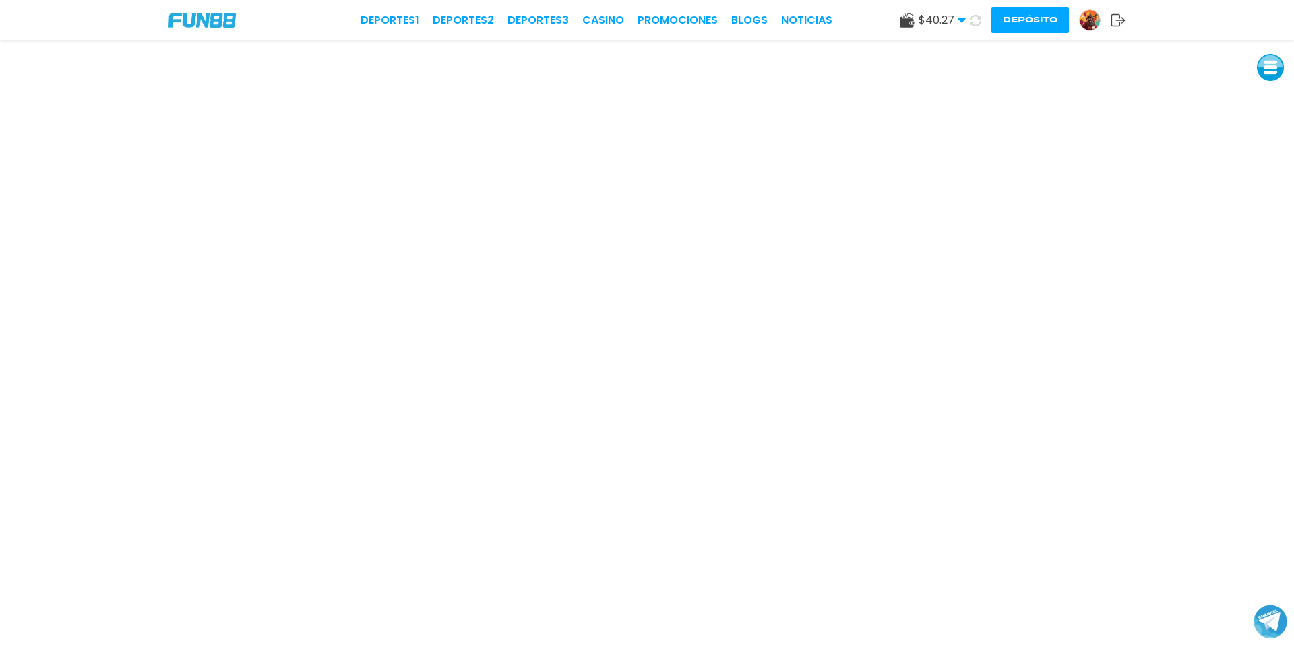
click at [965, 20] on icon at bounding box center [962, 20] width 8 height 8
click at [977, 22] on icon at bounding box center [976, 20] width 16 height 16
click at [977, 22] on icon at bounding box center [975, 20] width 11 height 11
click at [972, 22] on use at bounding box center [975, 19] width 11 height 11
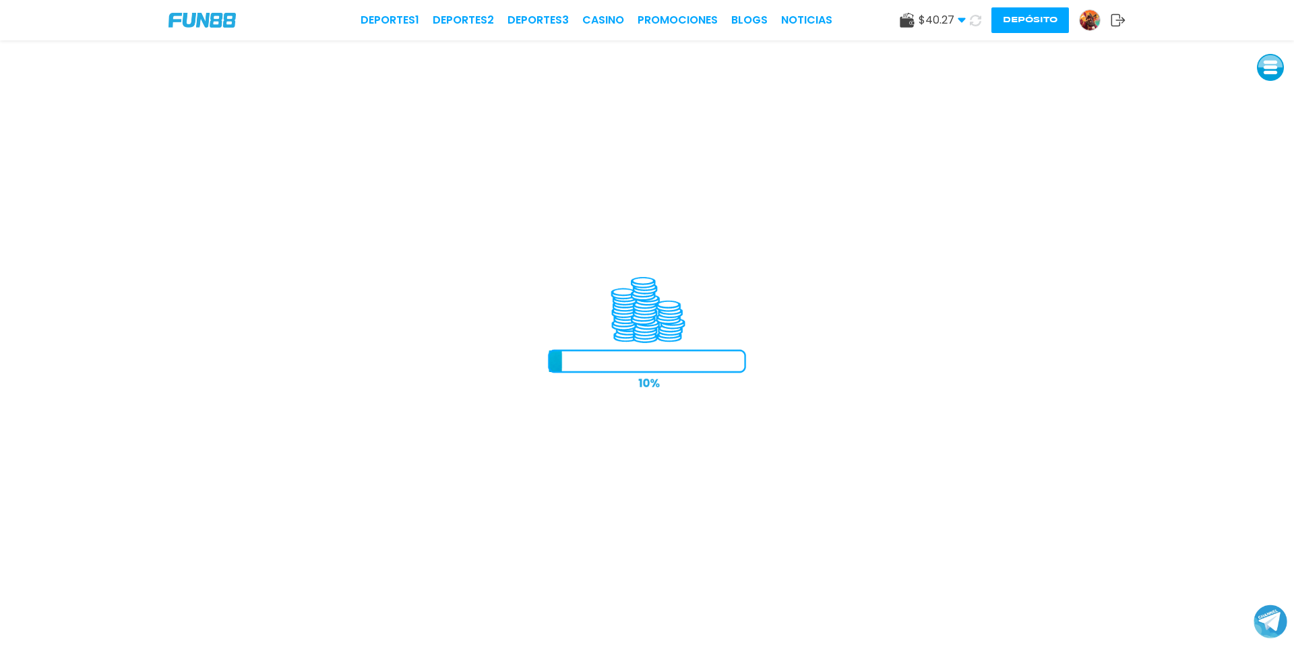
click at [973, 21] on icon at bounding box center [975, 20] width 11 height 11
click at [973, 21] on icon at bounding box center [975, 20] width 12 height 12
click at [973, 21] on icon at bounding box center [975, 20] width 11 height 11
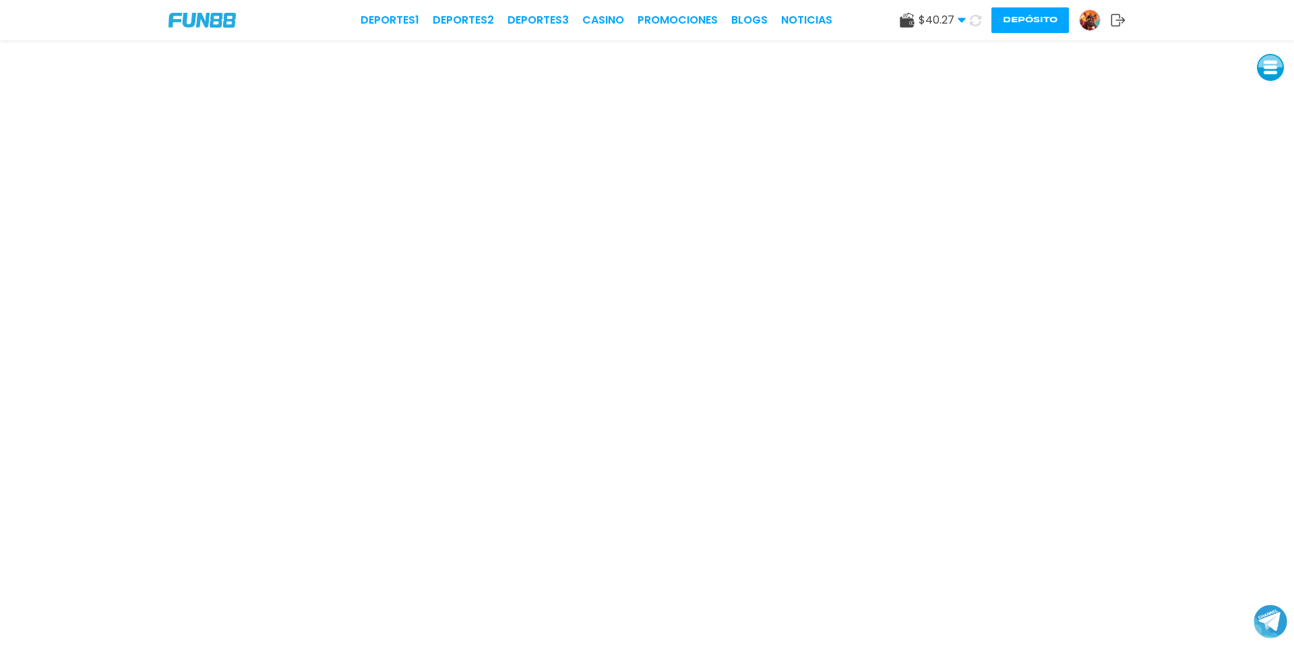
click at [973, 21] on icon at bounding box center [975, 20] width 11 height 11
click at [973, 21] on icon at bounding box center [975, 20] width 12 height 12
click at [973, 21] on icon at bounding box center [975, 20] width 11 height 11
click at [973, 21] on icon at bounding box center [976, 20] width 15 height 15
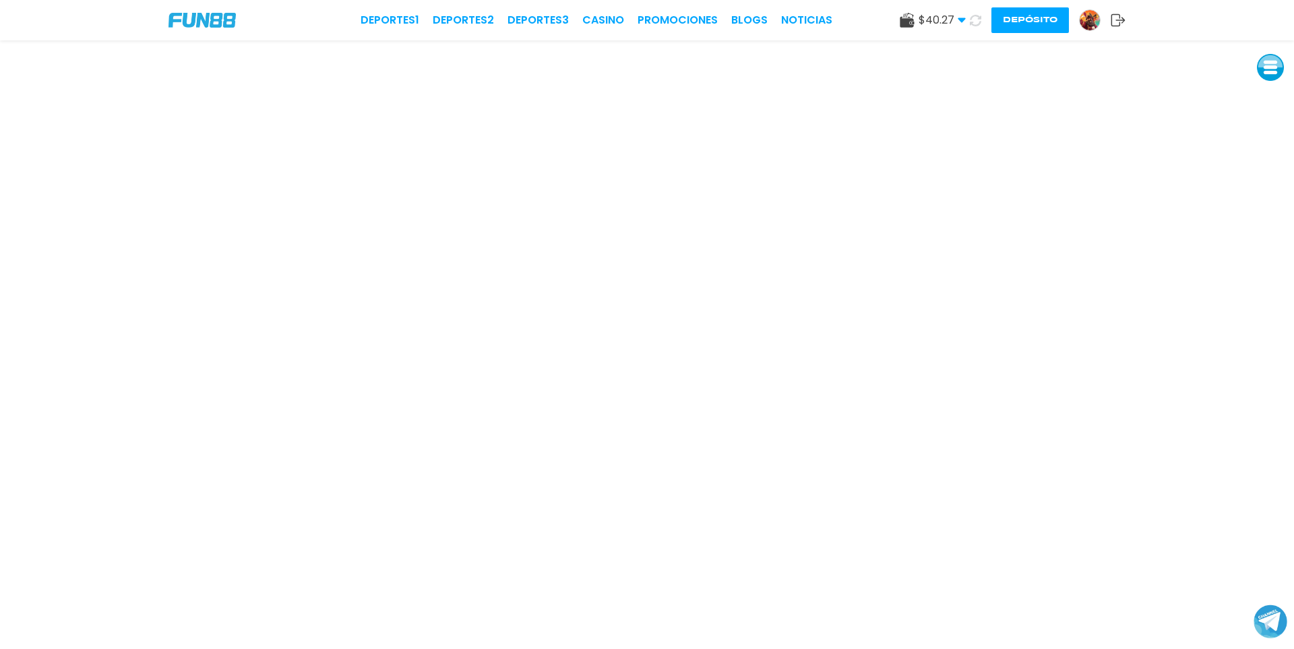
click at [973, 21] on icon at bounding box center [975, 20] width 11 height 11
click at [973, 21] on icon at bounding box center [975, 20] width 12 height 12
click at [973, 21] on icon at bounding box center [975, 20] width 11 height 11
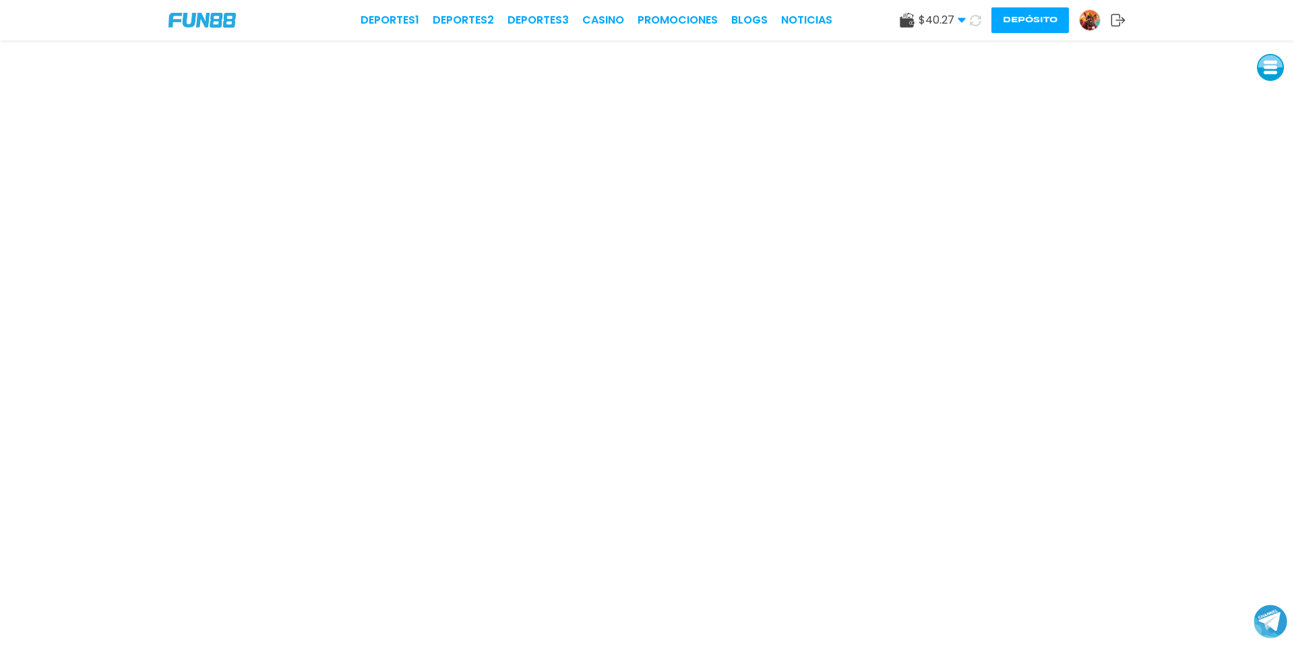
click at [973, 21] on button at bounding box center [976, 21] width 20 height 20
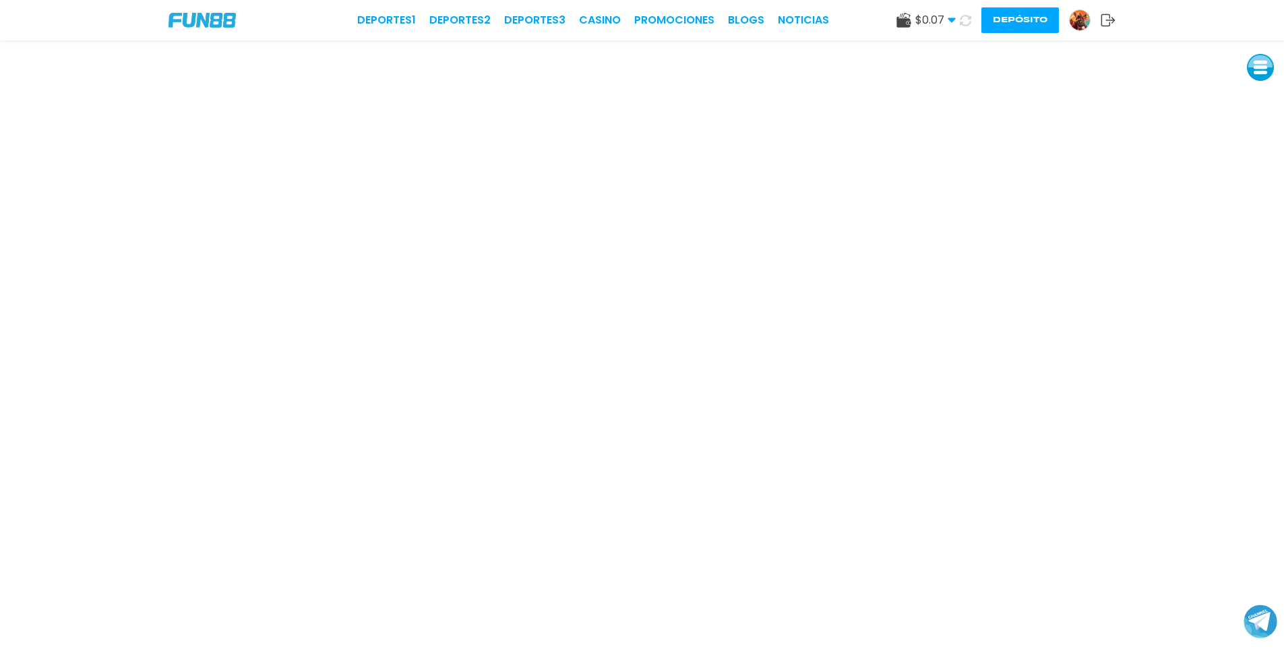
click at [973, 21] on button at bounding box center [966, 21] width 20 height 20
click at [971, 21] on icon at bounding box center [965, 20] width 11 height 11
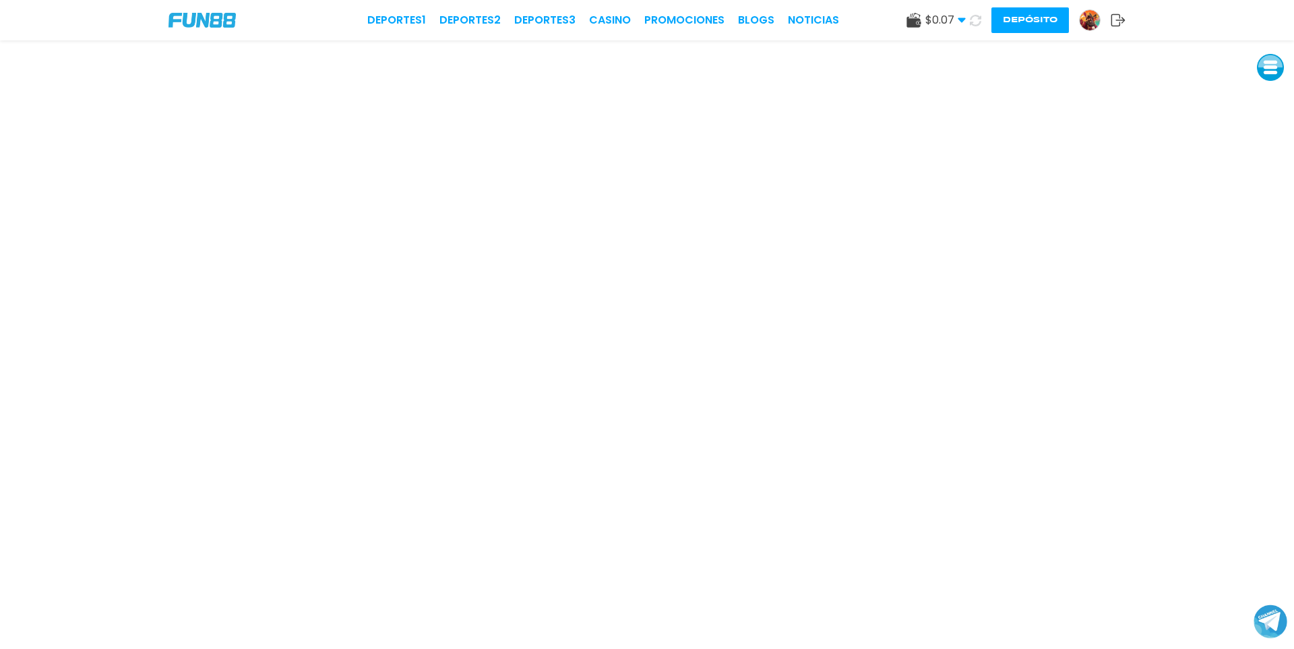
click at [973, 21] on icon at bounding box center [975, 20] width 11 height 11
